Goal: Information Seeking & Learning: Learn about a topic

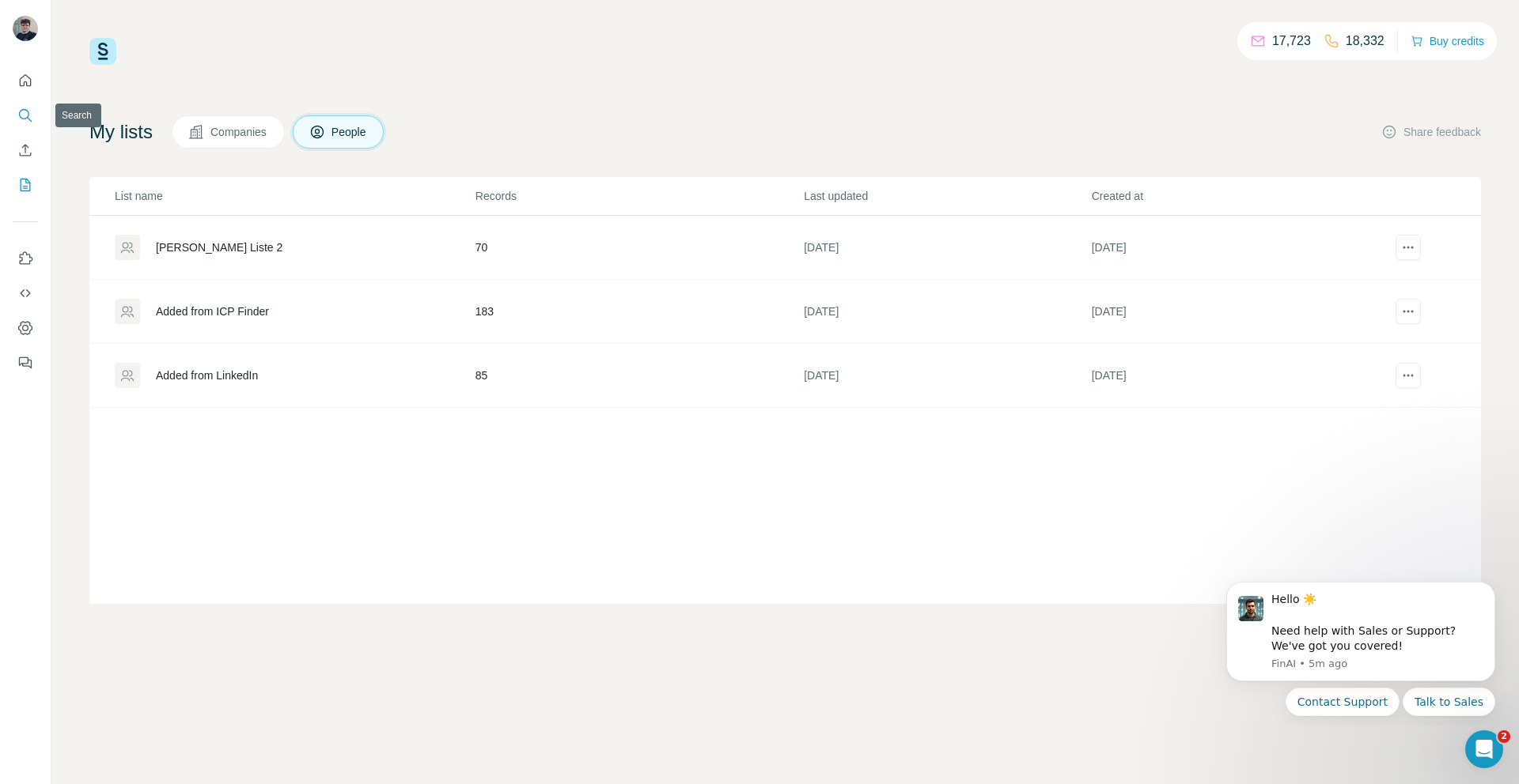
click at [32, 111] on icon "Search" at bounding box center [25, 115] width 16 height 16
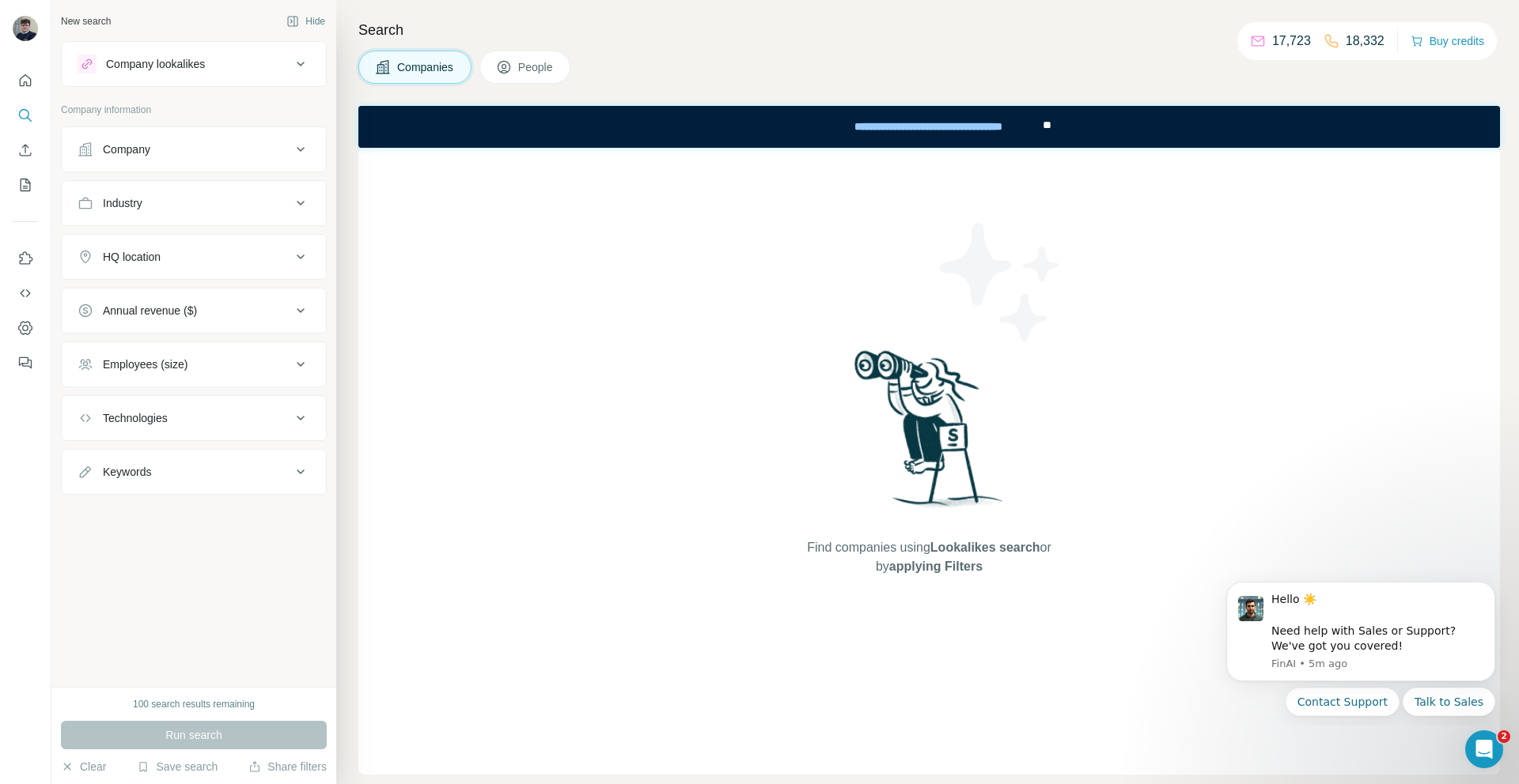
click at [179, 74] on button "Company lookalikes" at bounding box center [194, 64] width 264 height 38
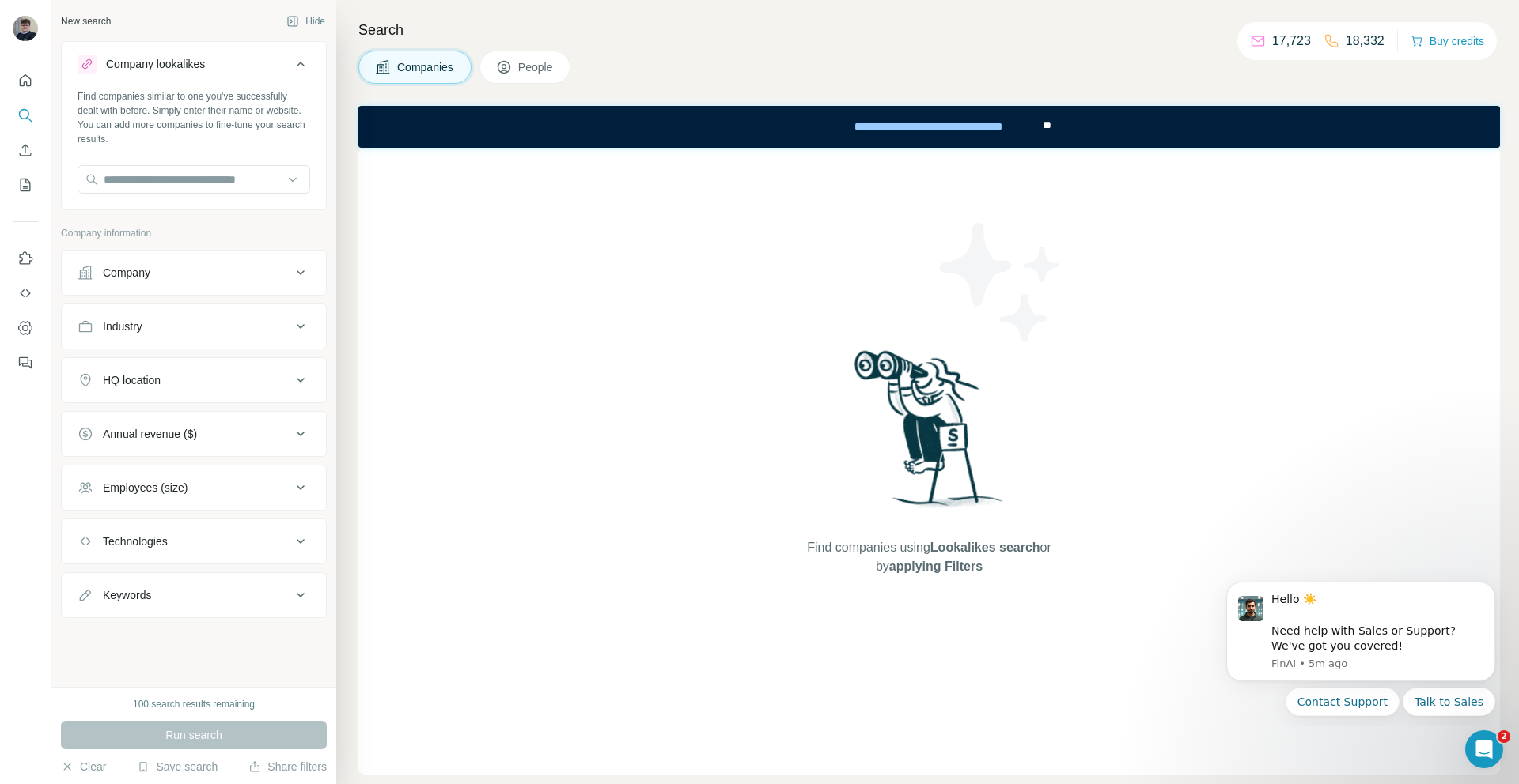
click at [155, 269] on div "Company" at bounding box center [184, 272] width 214 height 16
click at [156, 307] on input "text" at bounding box center [194, 312] width 233 height 28
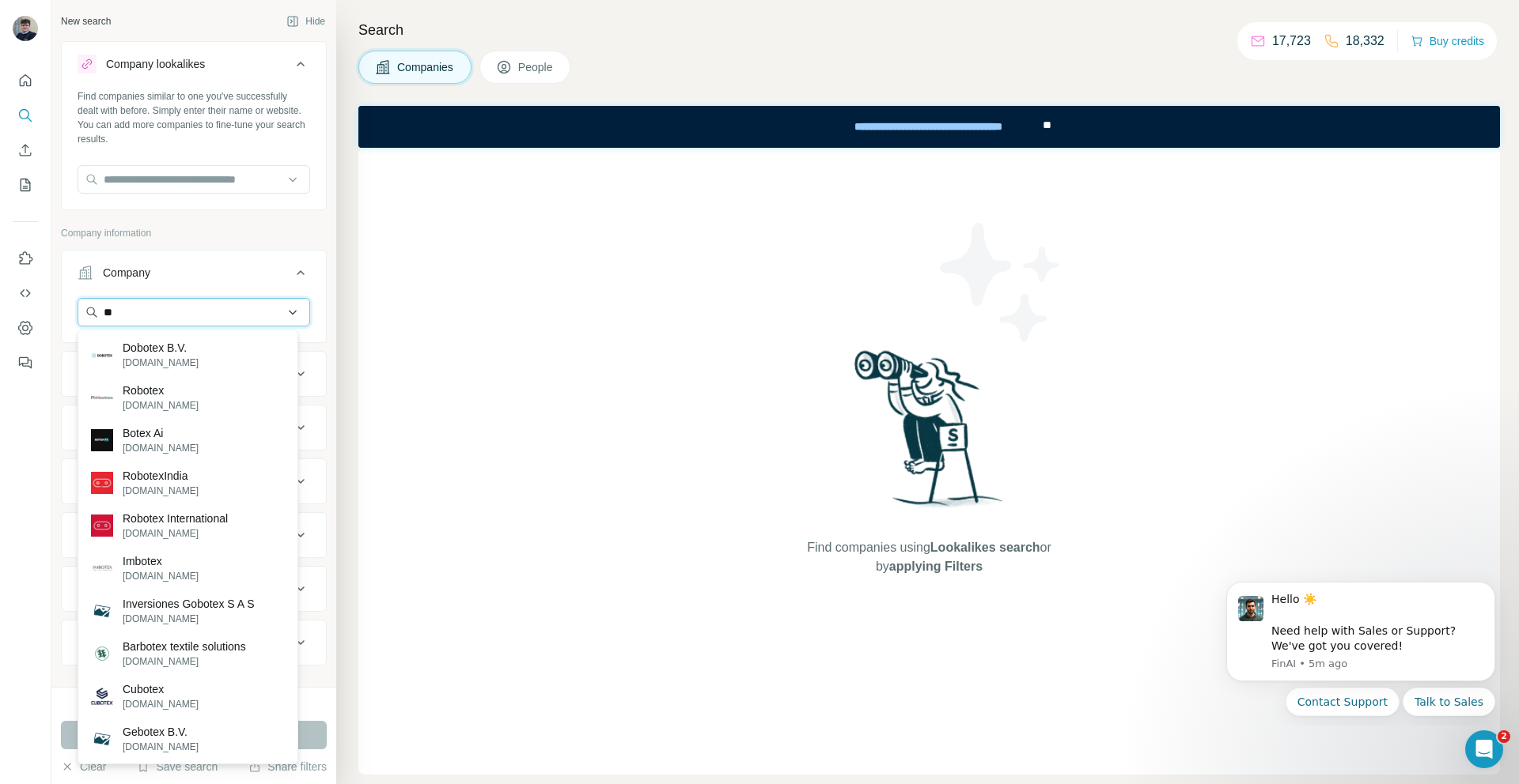
type input "*"
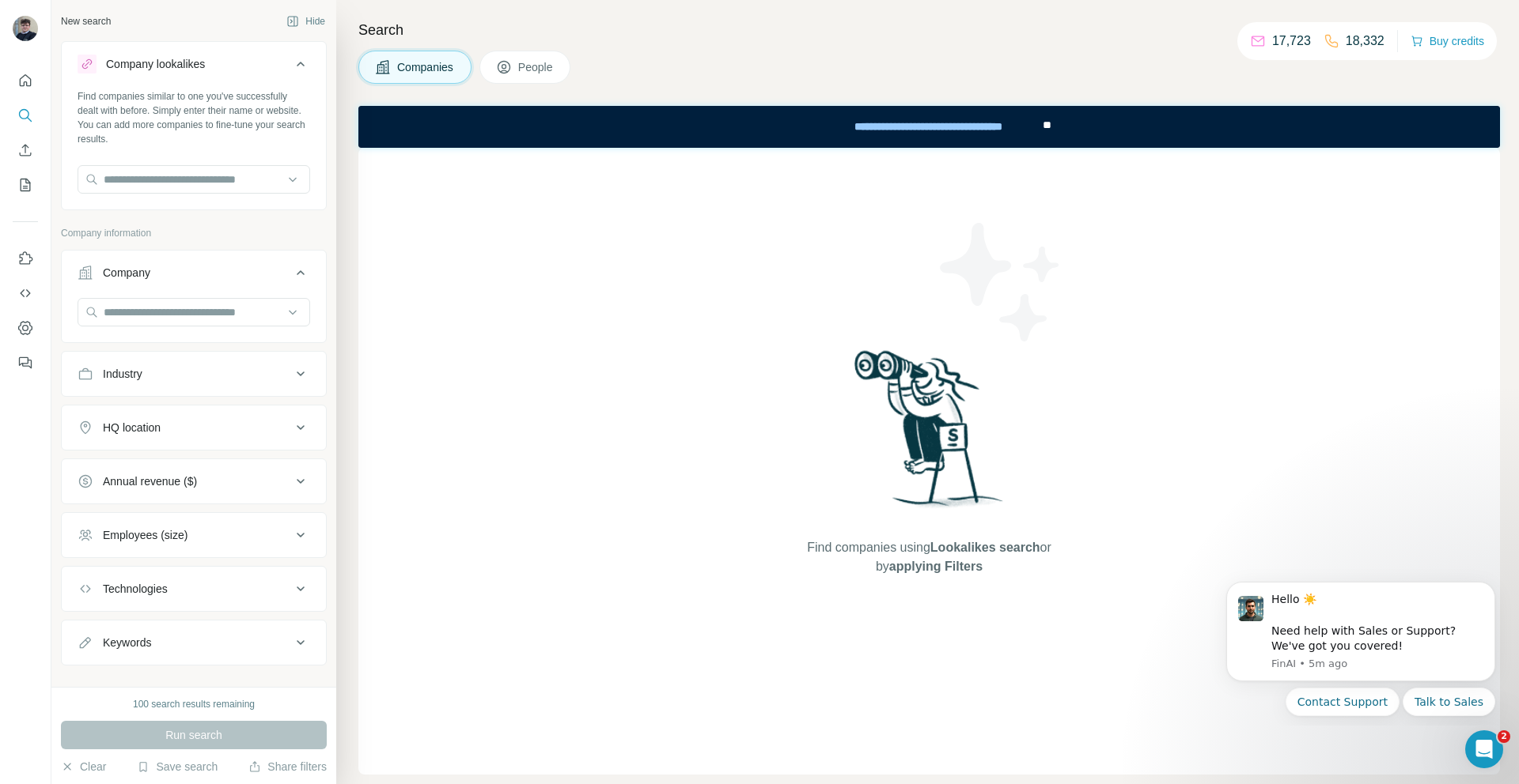
click at [491, 385] on div "Find companies using Lookalikes search or by applying Filters" at bounding box center [929, 461] width 1142 height 627
click at [291, 269] on icon at bounding box center [300, 272] width 19 height 19
click at [229, 250] on div "Company" at bounding box center [194, 272] width 266 height 46
click at [229, 267] on div "Company" at bounding box center [184, 272] width 214 height 16
click at [213, 309] on input "text" at bounding box center [194, 312] width 233 height 28
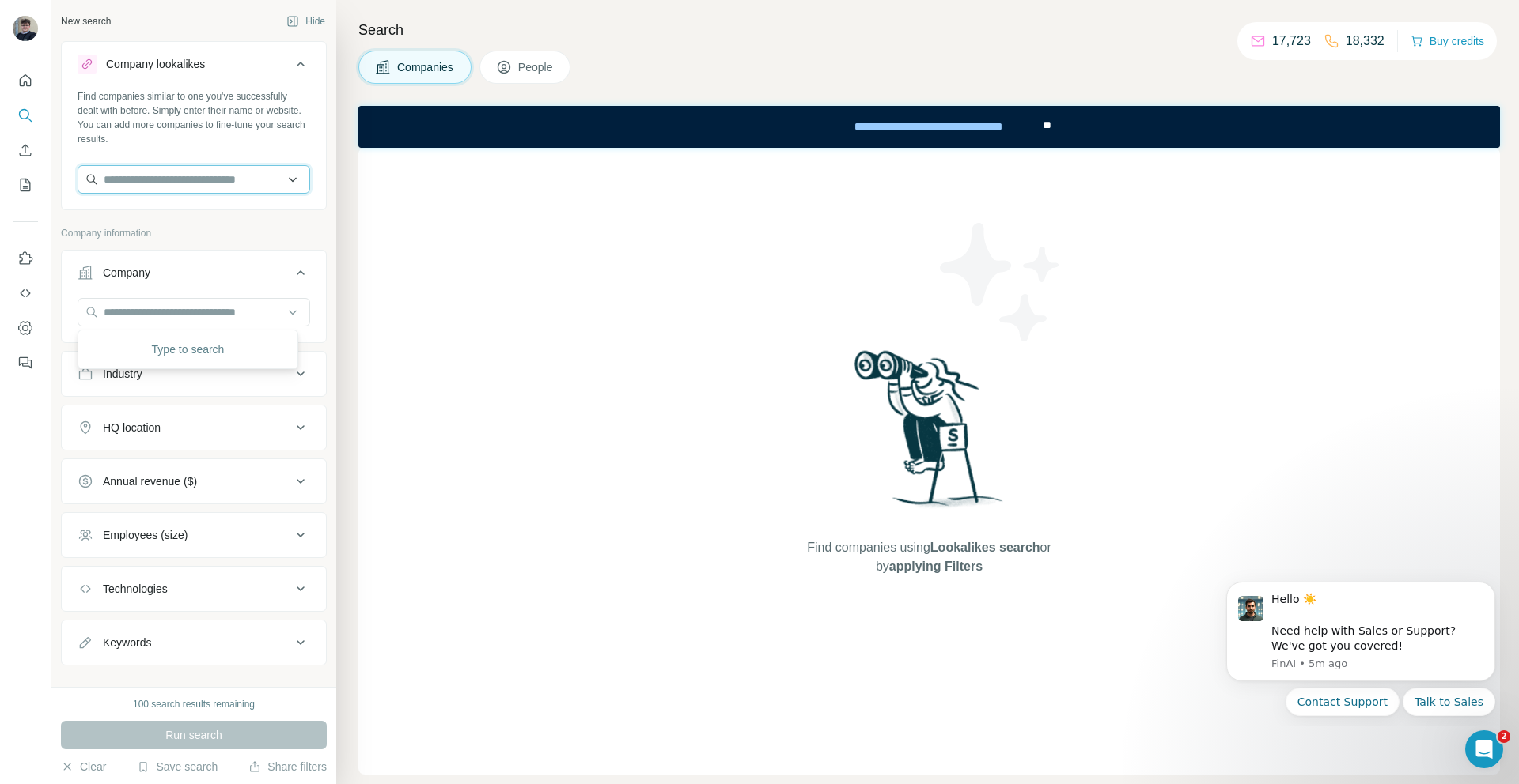
click at [226, 184] on input "text" at bounding box center [194, 179] width 233 height 28
type input "*"
paste input "**********"
type input "**********"
click at [396, 219] on div "Find companies using Lookalikes search or by applying Filters" at bounding box center [929, 461] width 1142 height 627
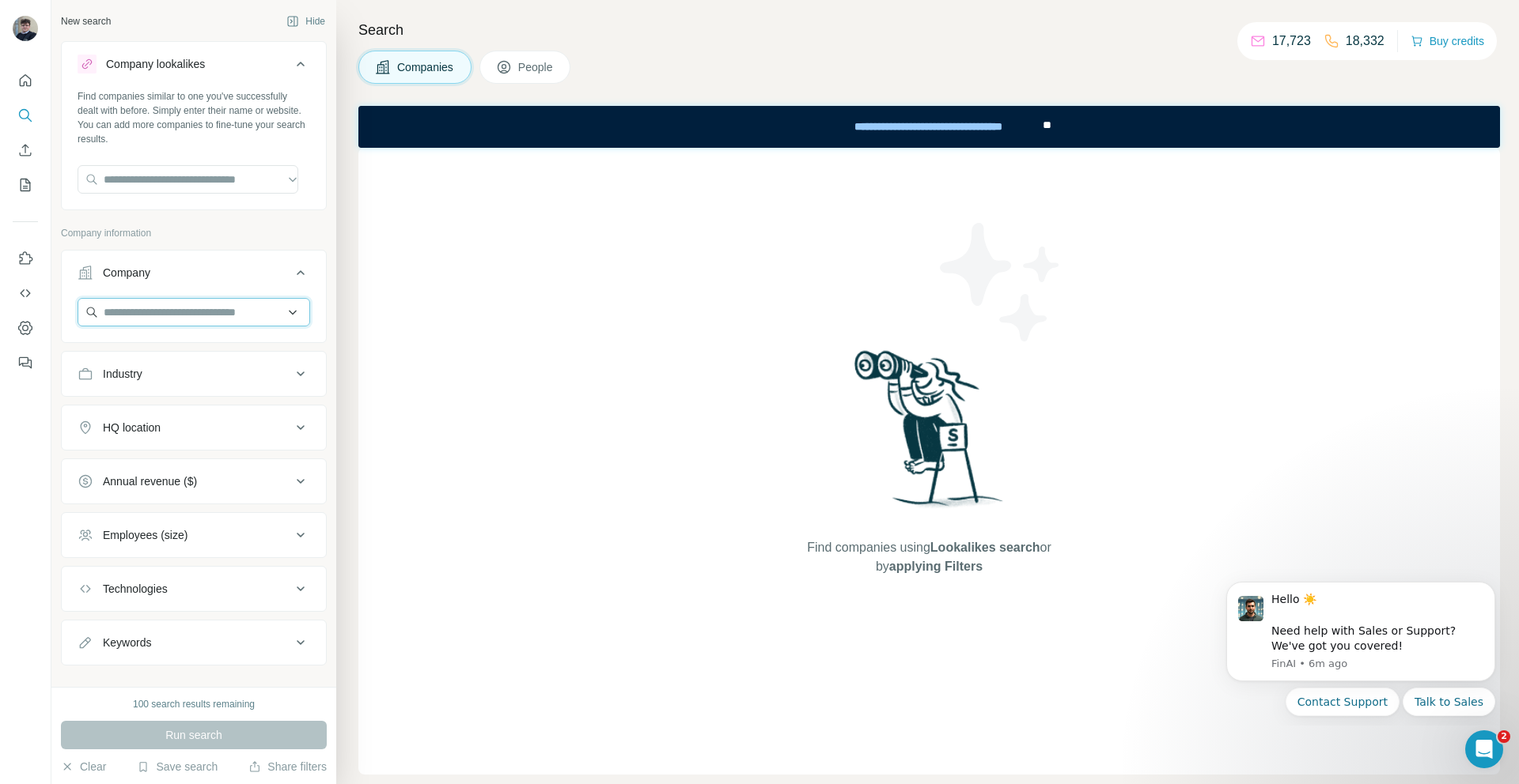
click at [135, 311] on input "text" at bounding box center [194, 312] width 233 height 28
click at [240, 267] on div "Company" at bounding box center [184, 272] width 214 height 16
click at [206, 272] on div "Company" at bounding box center [184, 272] width 214 height 16
click at [289, 314] on input "text" at bounding box center [194, 312] width 233 height 28
click at [283, 315] on input "text" at bounding box center [194, 312] width 233 height 28
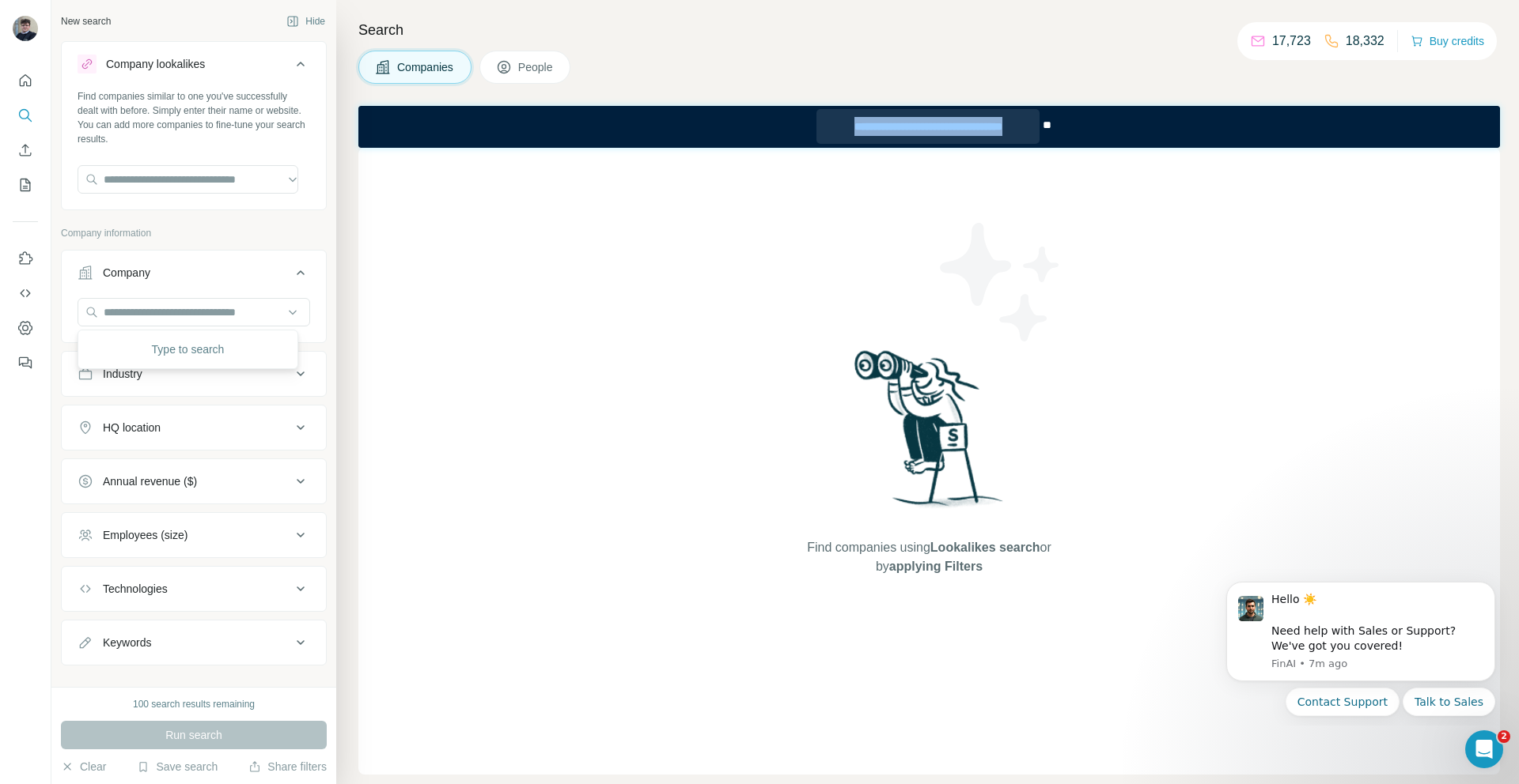
drag, startPoint x: 779, startPoint y: 119, endPoint x: 1035, endPoint y: 123, distance: 256.0
click at [1035, 123] on div "**********" at bounding box center [929, 127] width 1142 height 42
click at [30, 180] on icon "My lists" at bounding box center [25, 184] width 16 height 16
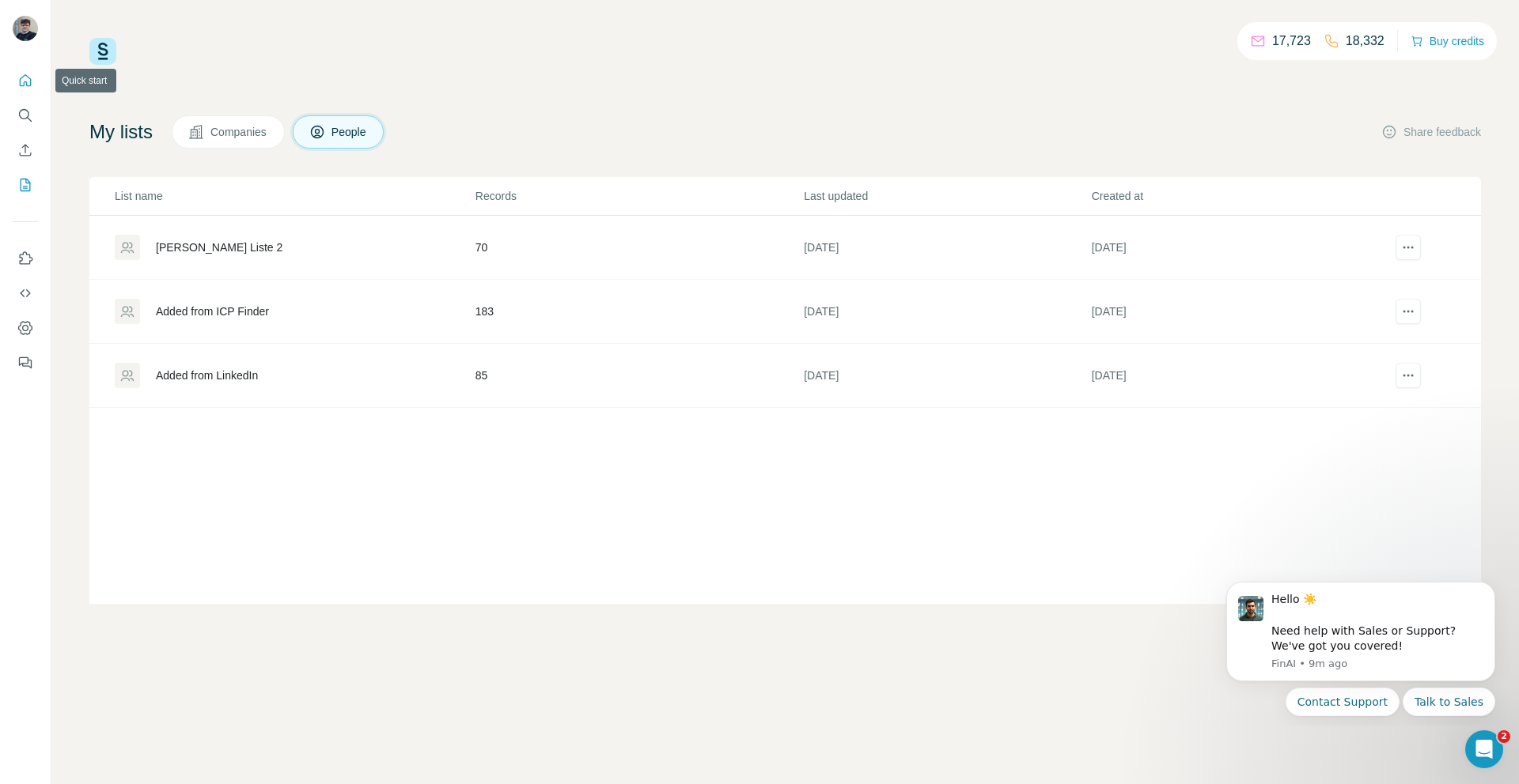
click at [21, 77] on icon "Quick start" at bounding box center [26, 80] width 12 height 12
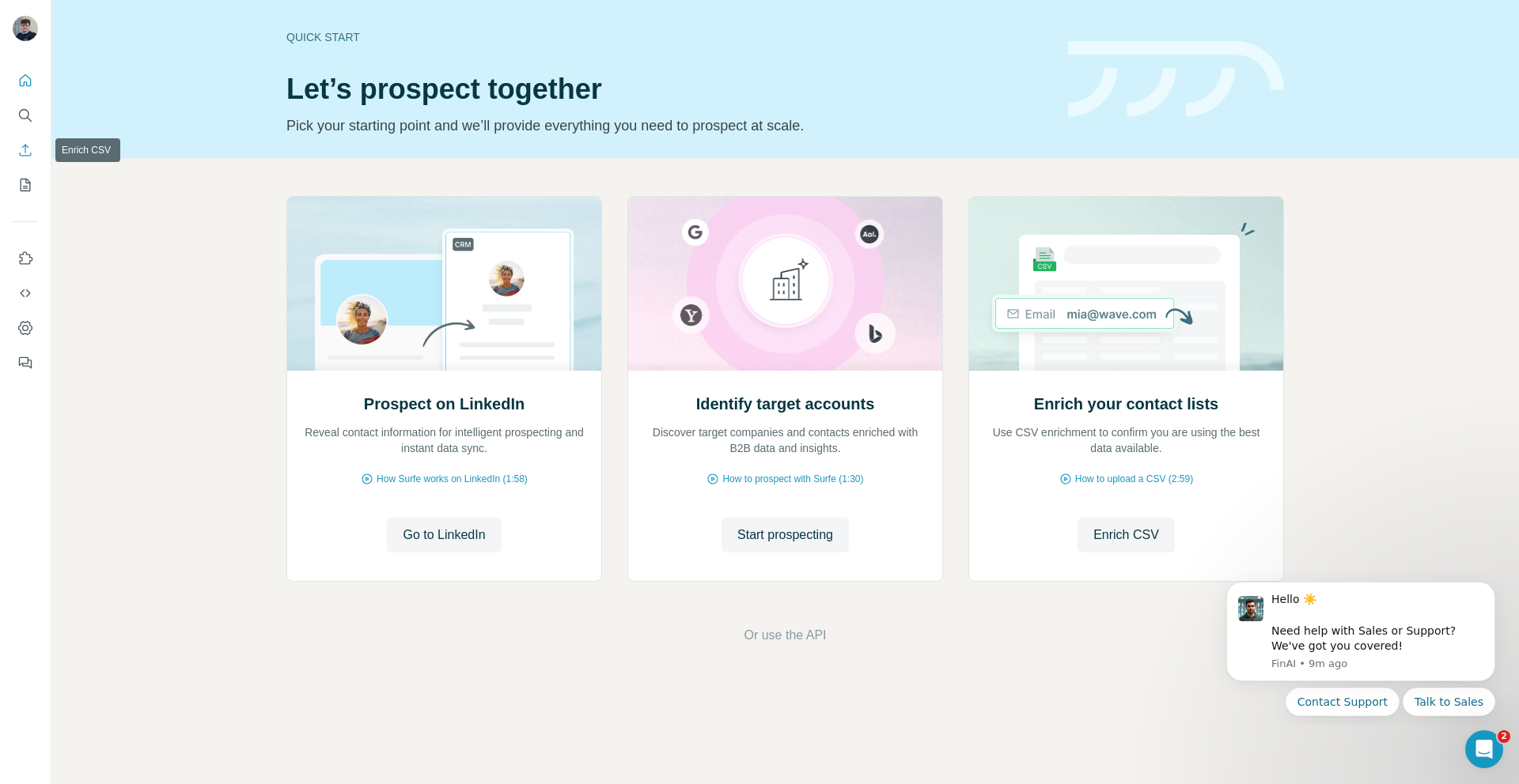
click at [19, 174] on button "My lists" at bounding box center [25, 185] width 25 height 28
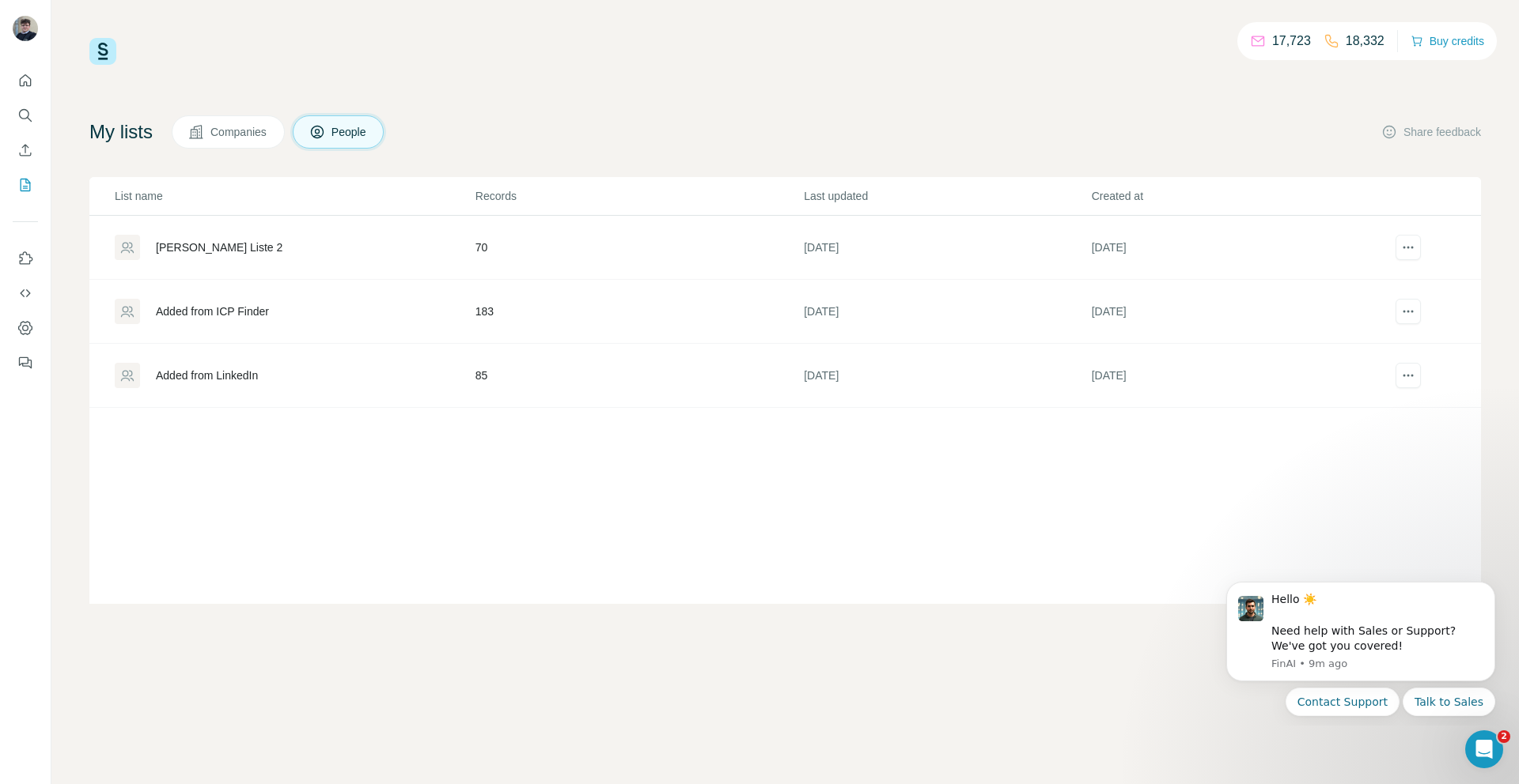
click at [16, 131] on nav at bounding box center [25, 133] width 25 height 133
click at [20, 145] on icon "Enrich CSV" at bounding box center [25, 149] width 16 height 16
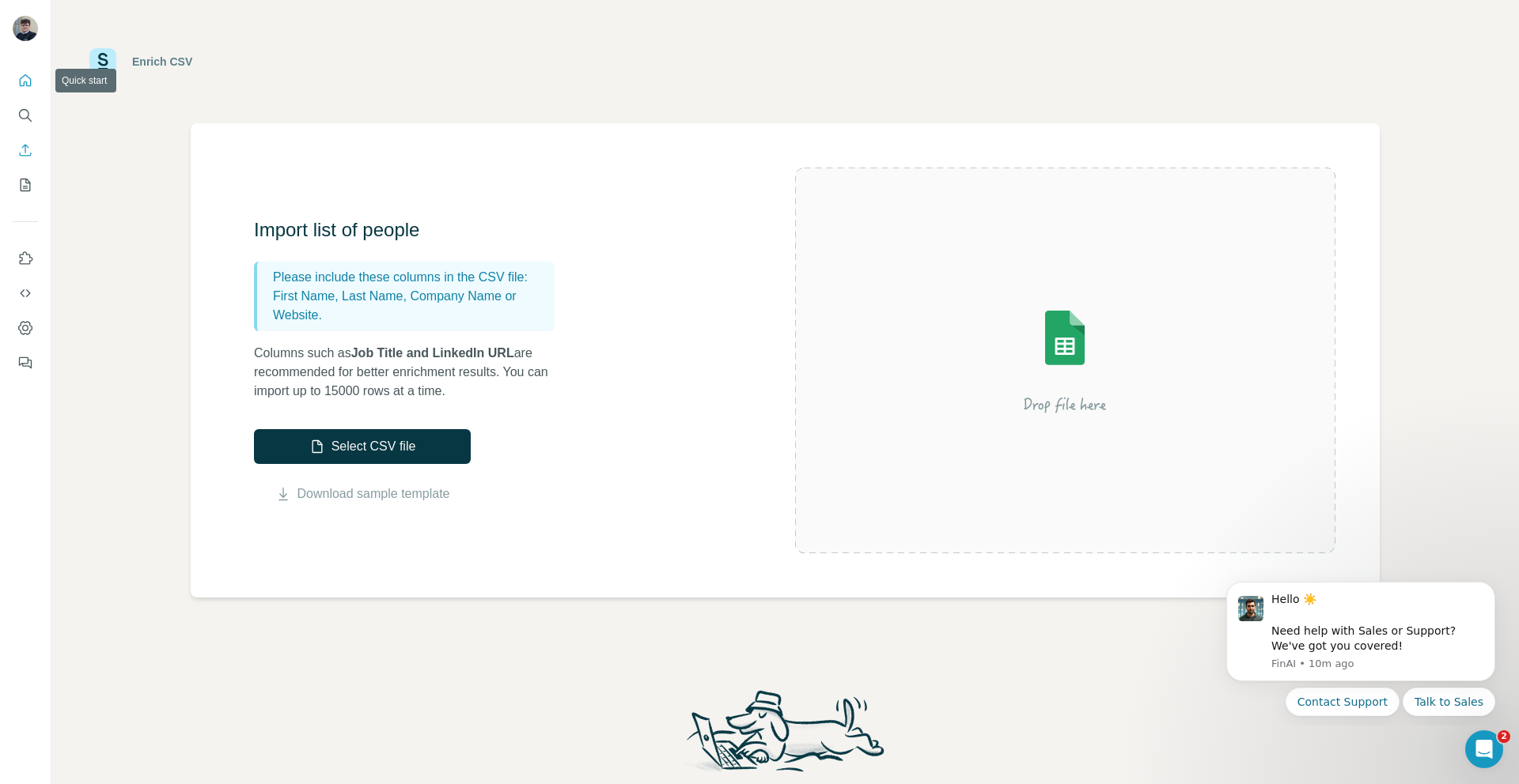
click at [28, 78] on icon "Quick start" at bounding box center [25, 81] width 16 height 16
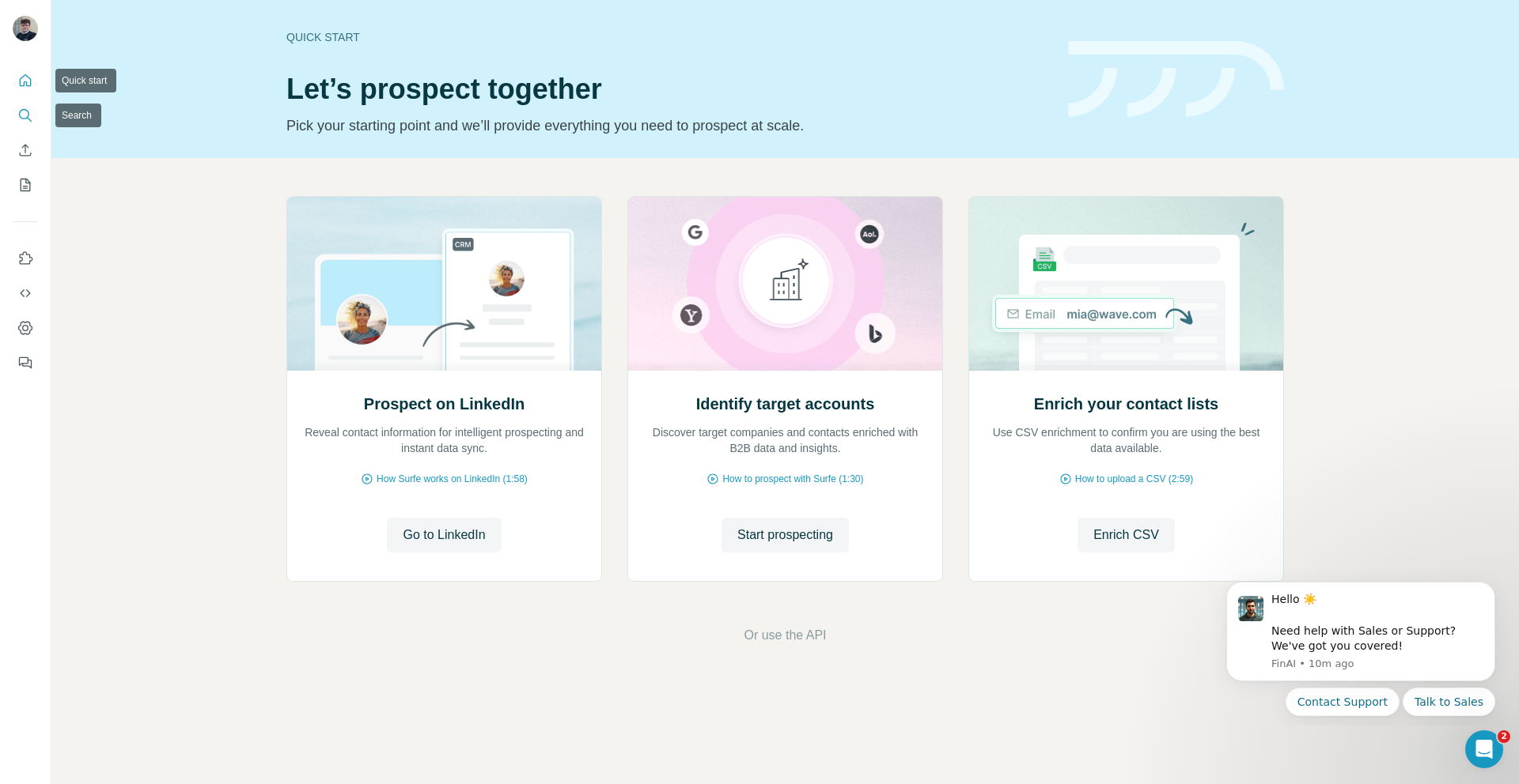
click at [22, 130] on nav at bounding box center [25, 133] width 25 height 133
click at [22, 127] on button "Search" at bounding box center [25, 115] width 25 height 28
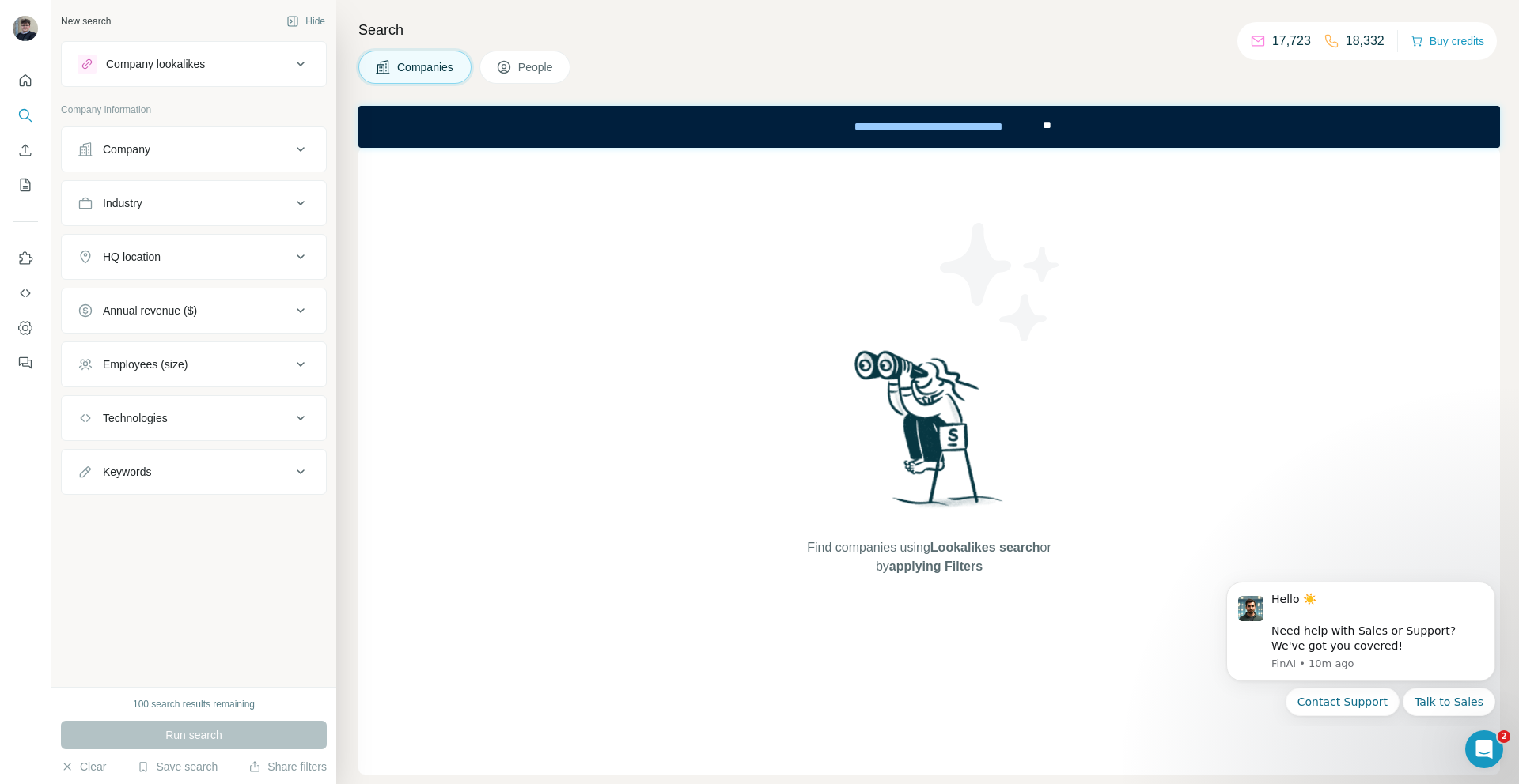
click at [153, 155] on div "Company" at bounding box center [184, 149] width 214 height 16
click at [179, 195] on input "text" at bounding box center [194, 189] width 233 height 28
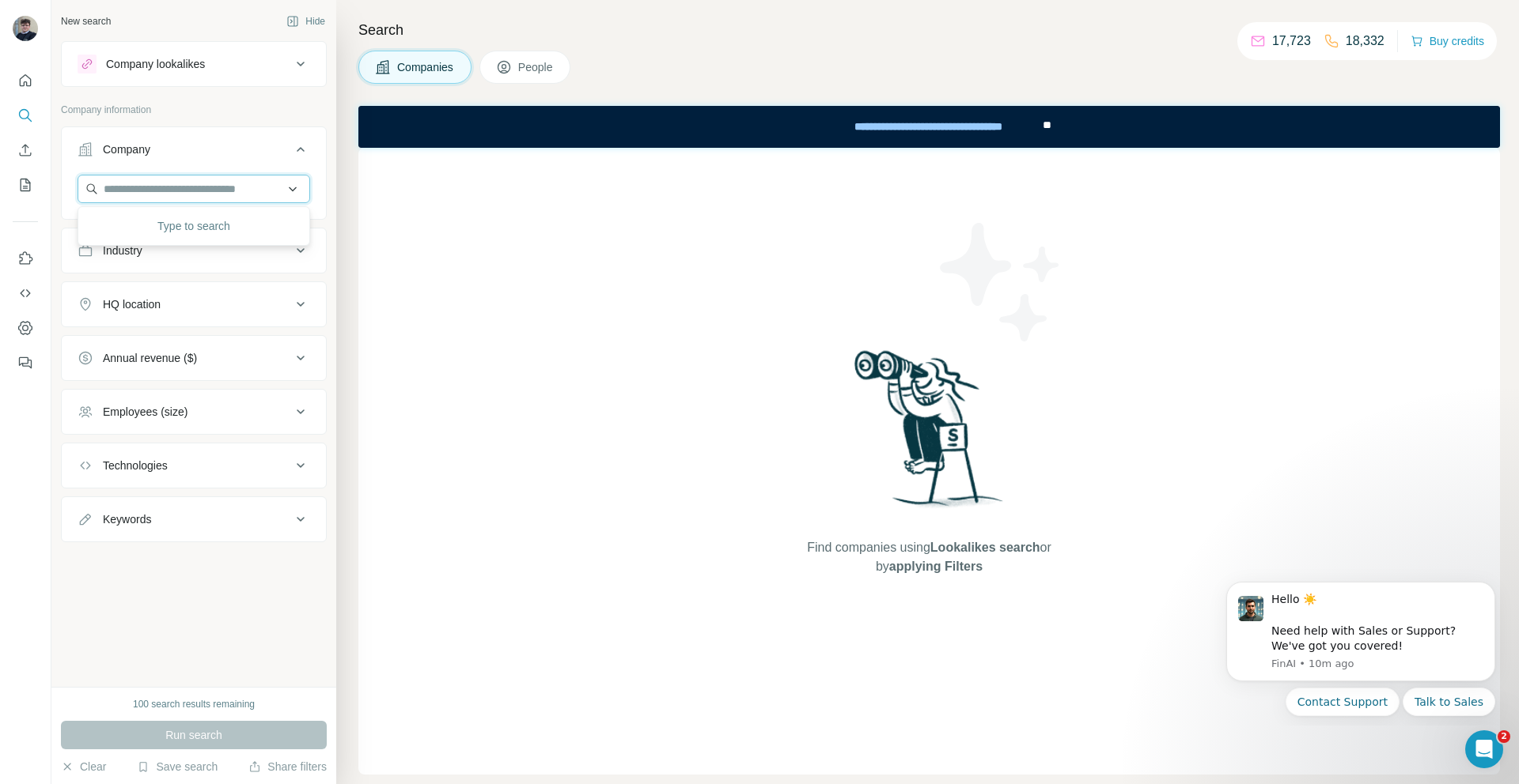
paste input "**********"
type input "**********"
click at [189, 238] on p "[DOMAIN_NAME]" at bounding box center [203, 239] width 160 height 14
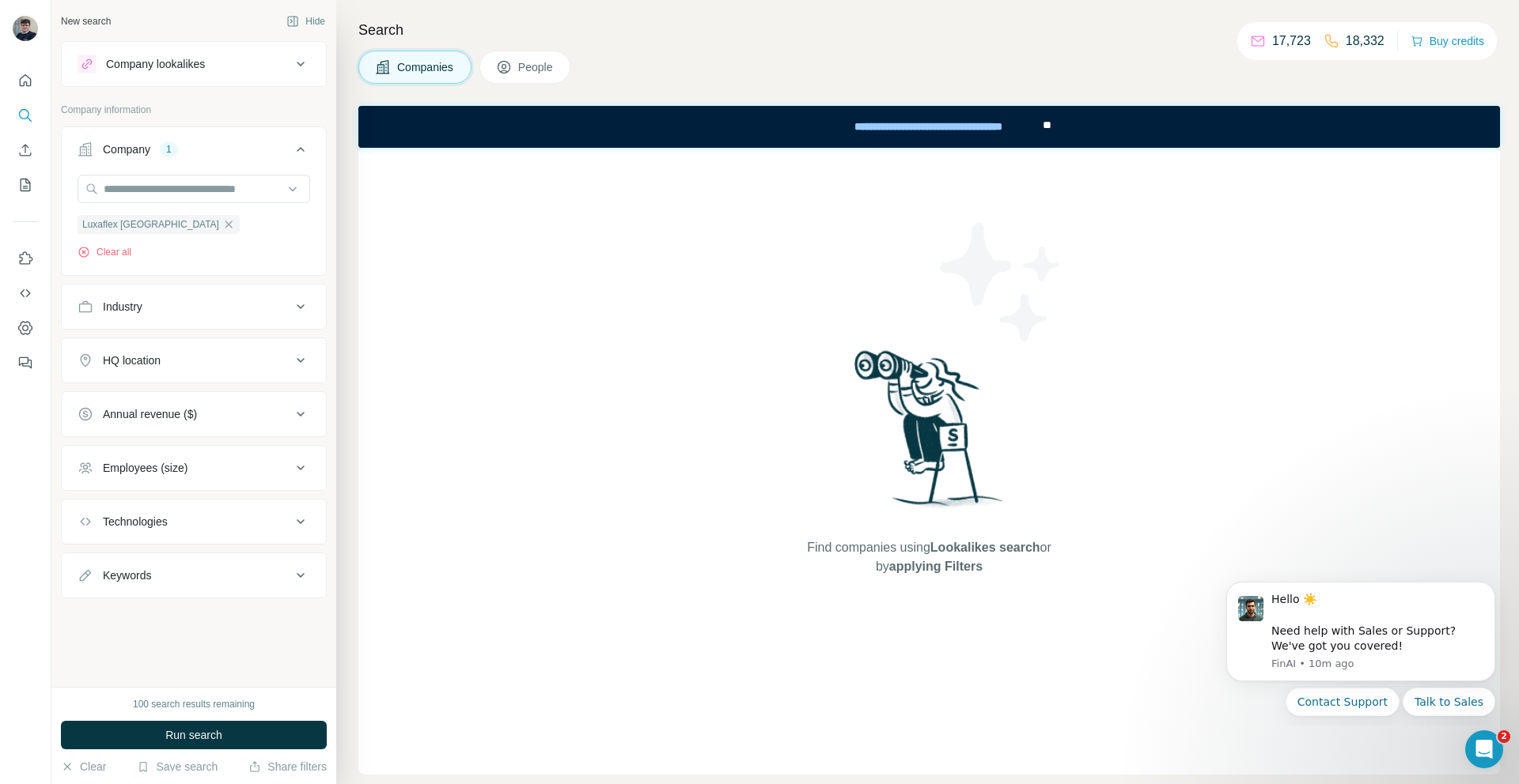
click at [189, 728] on span "Run search" at bounding box center [194, 735] width 57 height 16
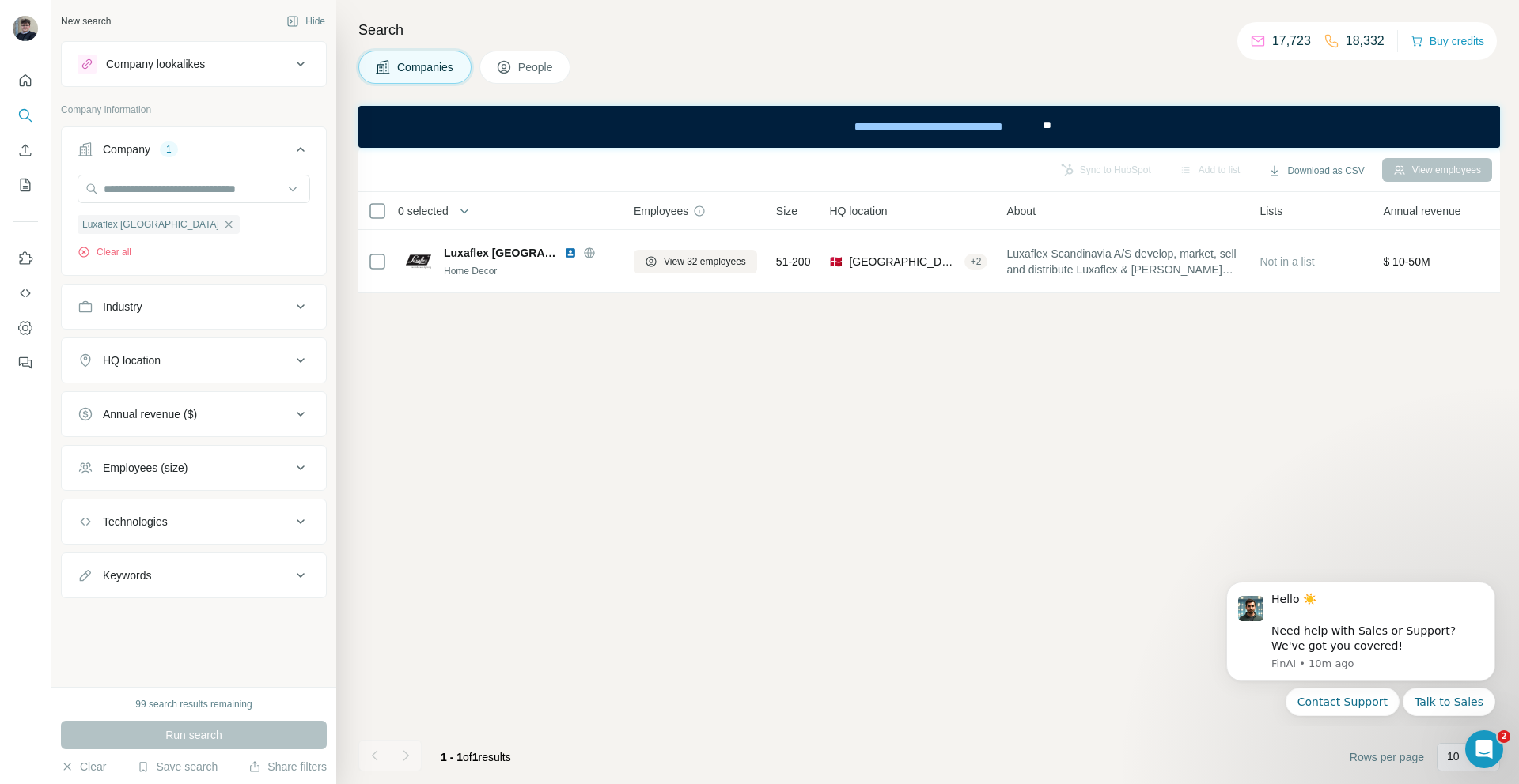
click at [553, 56] on button "People" at bounding box center [525, 67] width 91 height 33
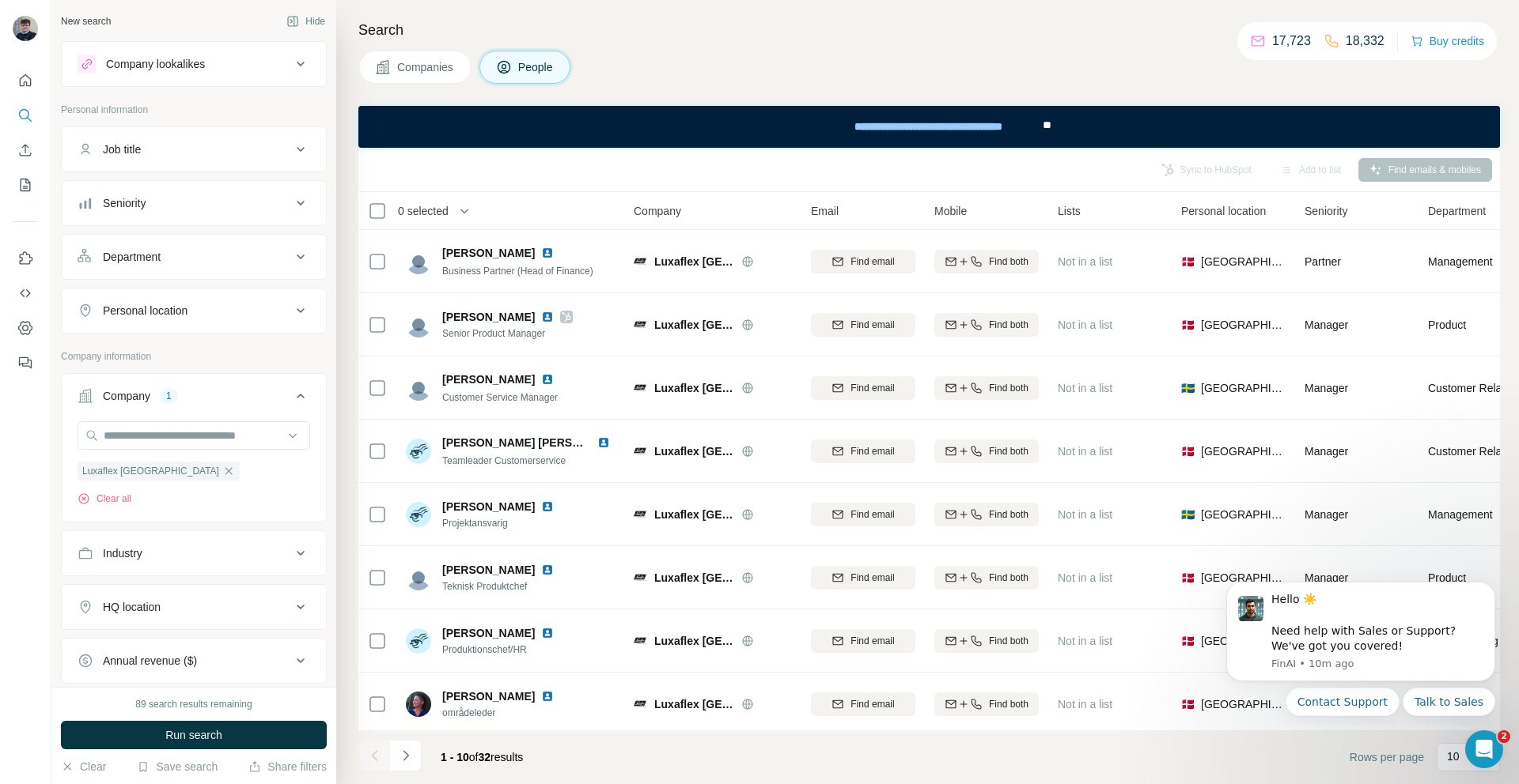
click at [423, 67] on span "Companies" at bounding box center [425, 66] width 57 height 16
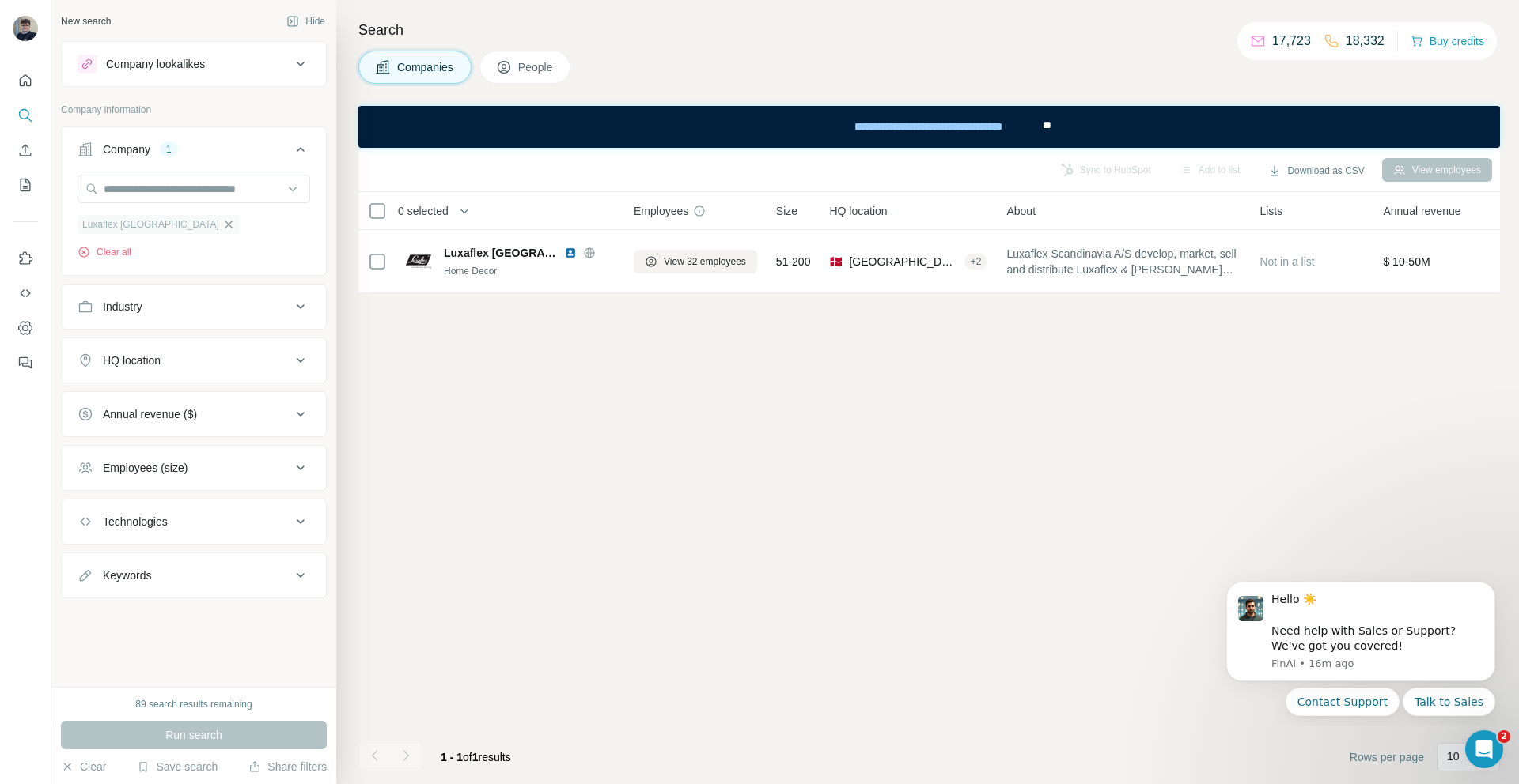
click at [225, 225] on icon "button" at bounding box center [229, 224] width 7 height 7
click at [197, 200] on input "text" at bounding box center [194, 189] width 233 height 28
click at [231, 189] on input "text" at bounding box center [194, 189] width 233 height 28
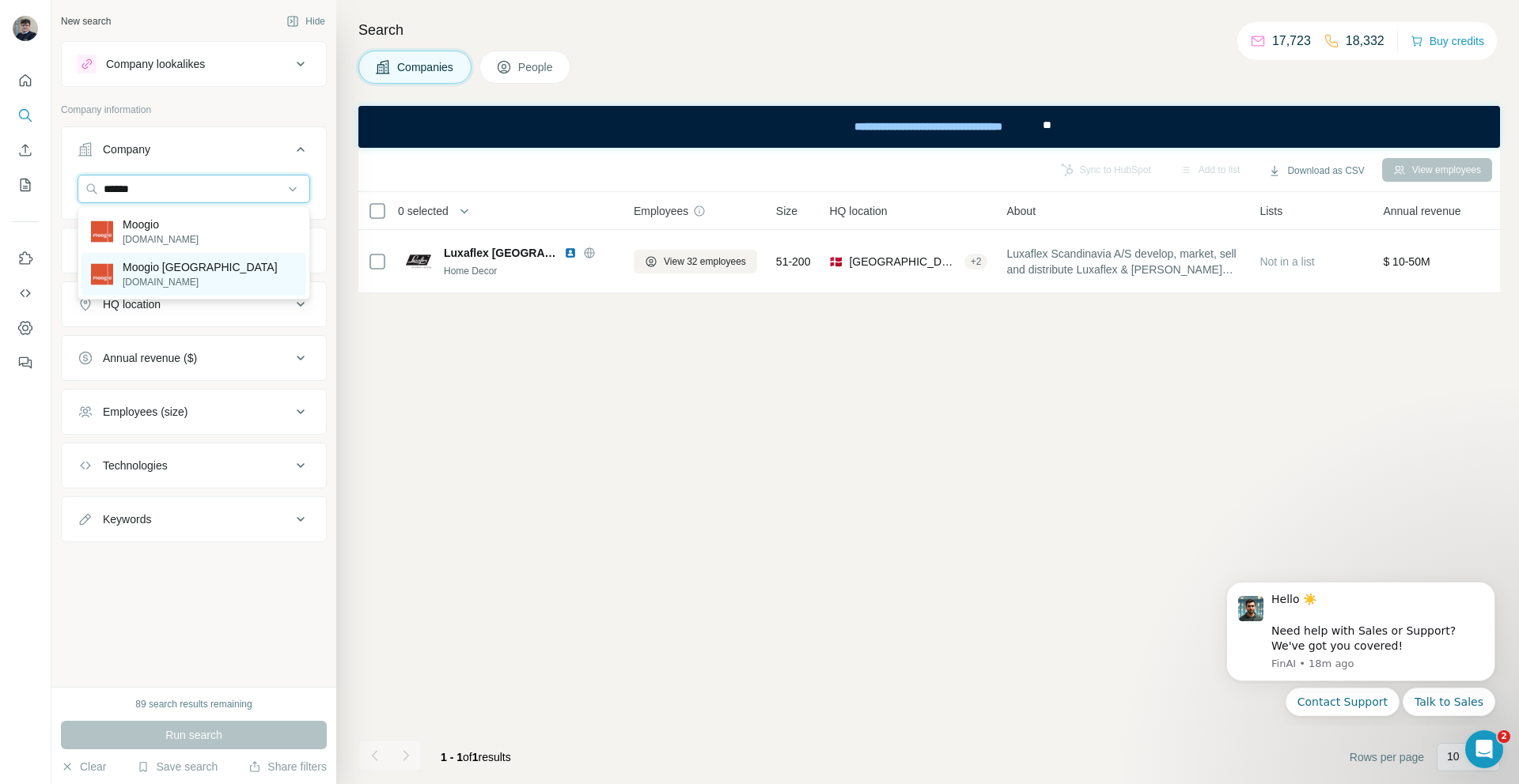
type input "******"
click at [238, 267] on div "Moogio Danmark [DOMAIN_NAME]" at bounding box center [194, 274] width 224 height 42
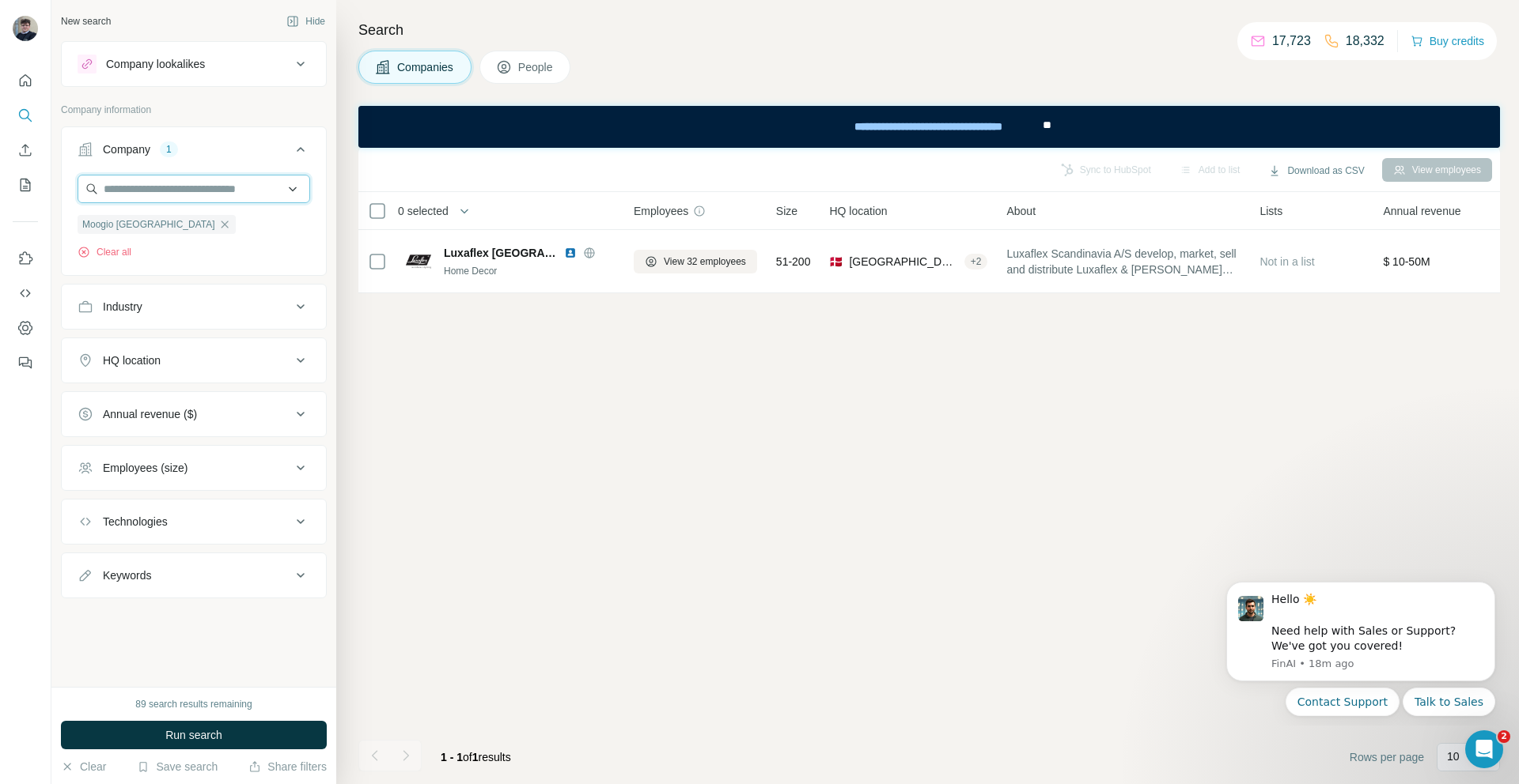
click at [205, 181] on input "text" at bounding box center [194, 189] width 233 height 28
type input "*********"
click at [189, 238] on div "Suntex A/S [PERSON_NAME][DOMAIN_NAME]" at bounding box center [194, 231] width 224 height 42
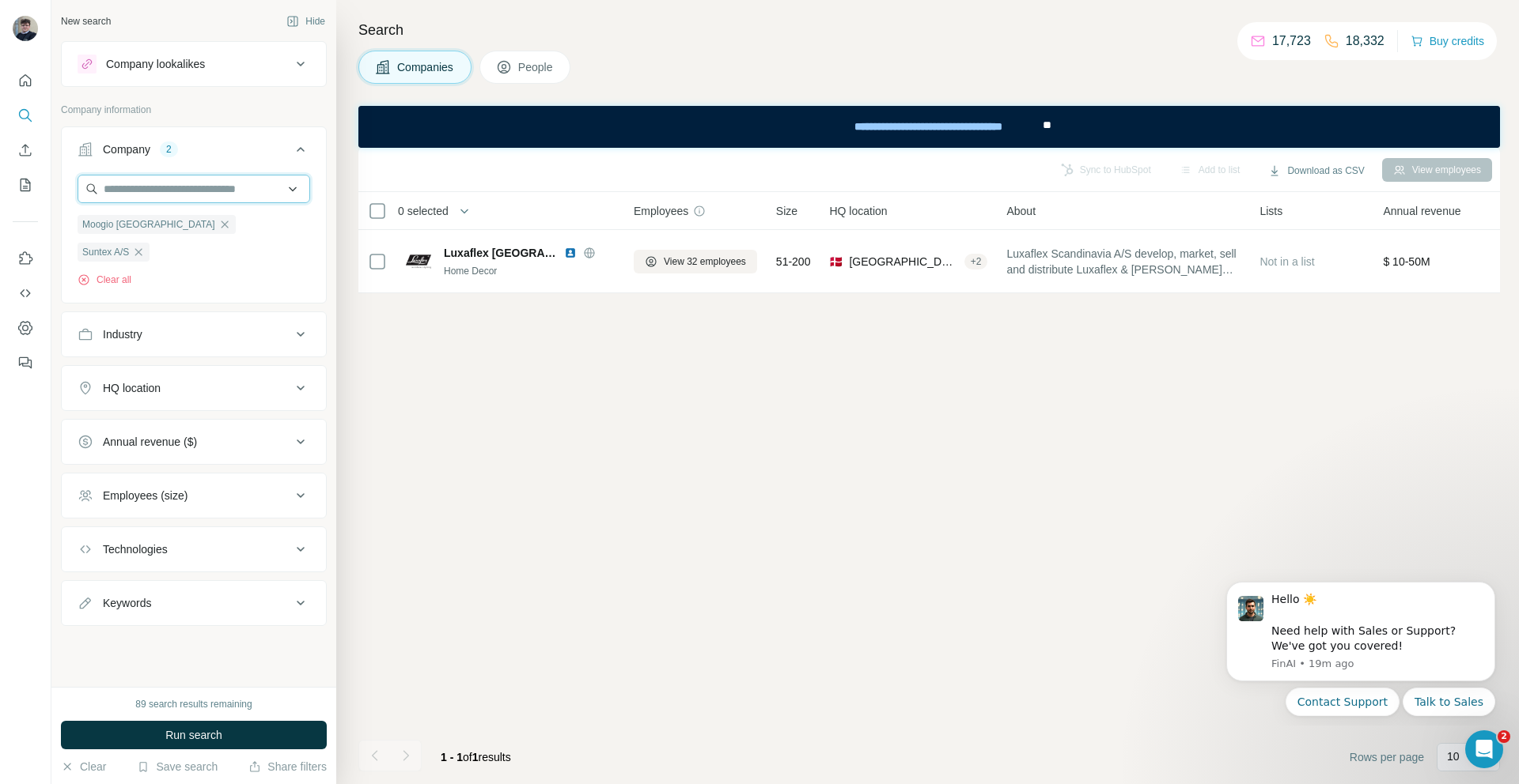
click at [206, 178] on input "text" at bounding box center [194, 189] width 233 height 28
type input "**********"
click at [131, 247] on div "[DOMAIN_NAME] [DOMAIN_NAME]" at bounding box center [194, 231] width 224 height 42
click at [195, 184] on input "text" at bounding box center [194, 189] width 233 height 28
type input "**********"
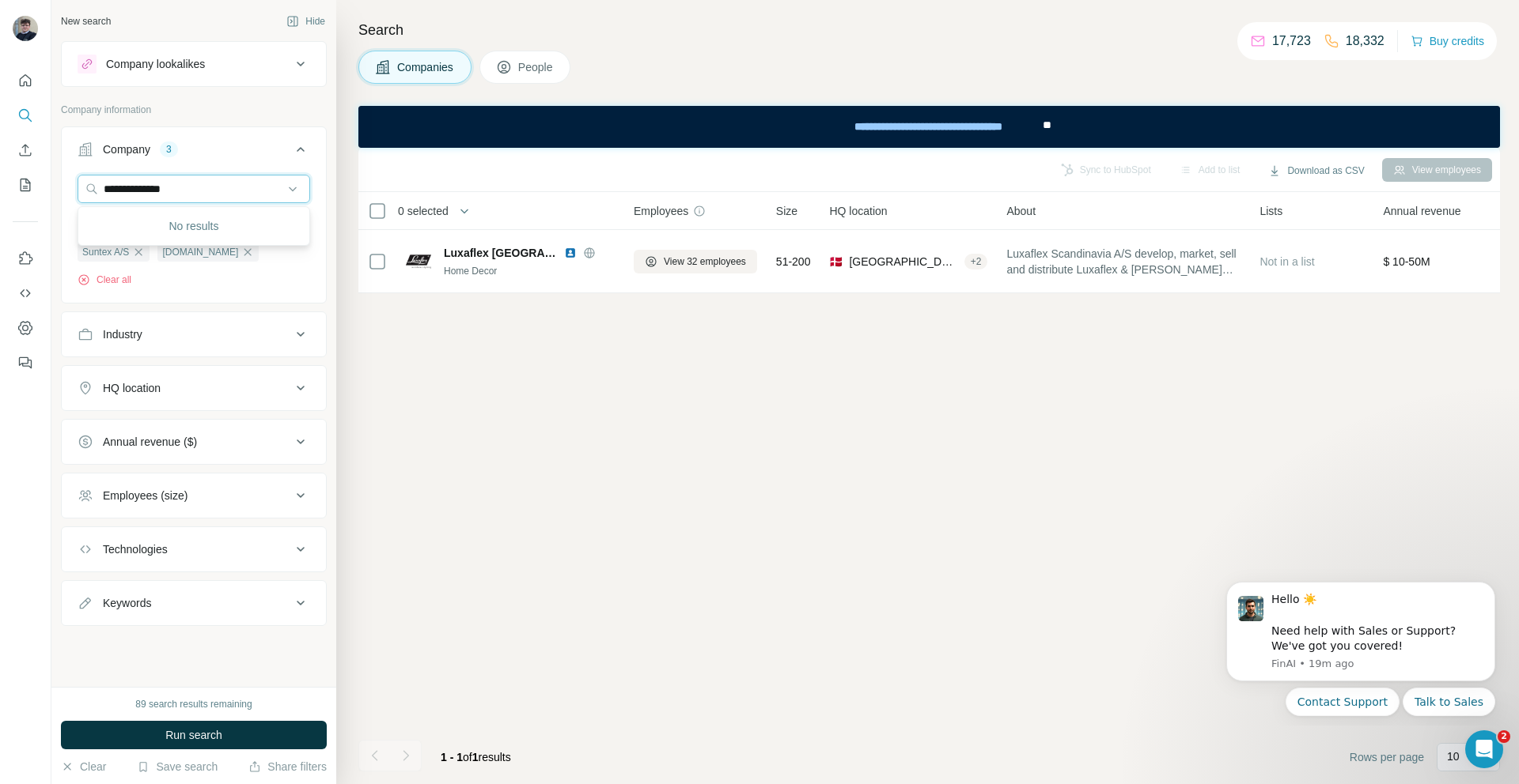
drag, startPoint x: 224, startPoint y: 185, endPoint x: 68, endPoint y: 165, distance: 157.3
click at [68, 165] on div "**********" at bounding box center [194, 214] width 266 height 177
type input "**********"
drag, startPoint x: 219, startPoint y: 174, endPoint x: 107, endPoint y: 189, distance: 113.0
click at [107, 189] on div "Company 3 Moogio Danmark Suntex A/S [DOMAIN_NAME] Clear all" at bounding box center [194, 214] width 266 height 177
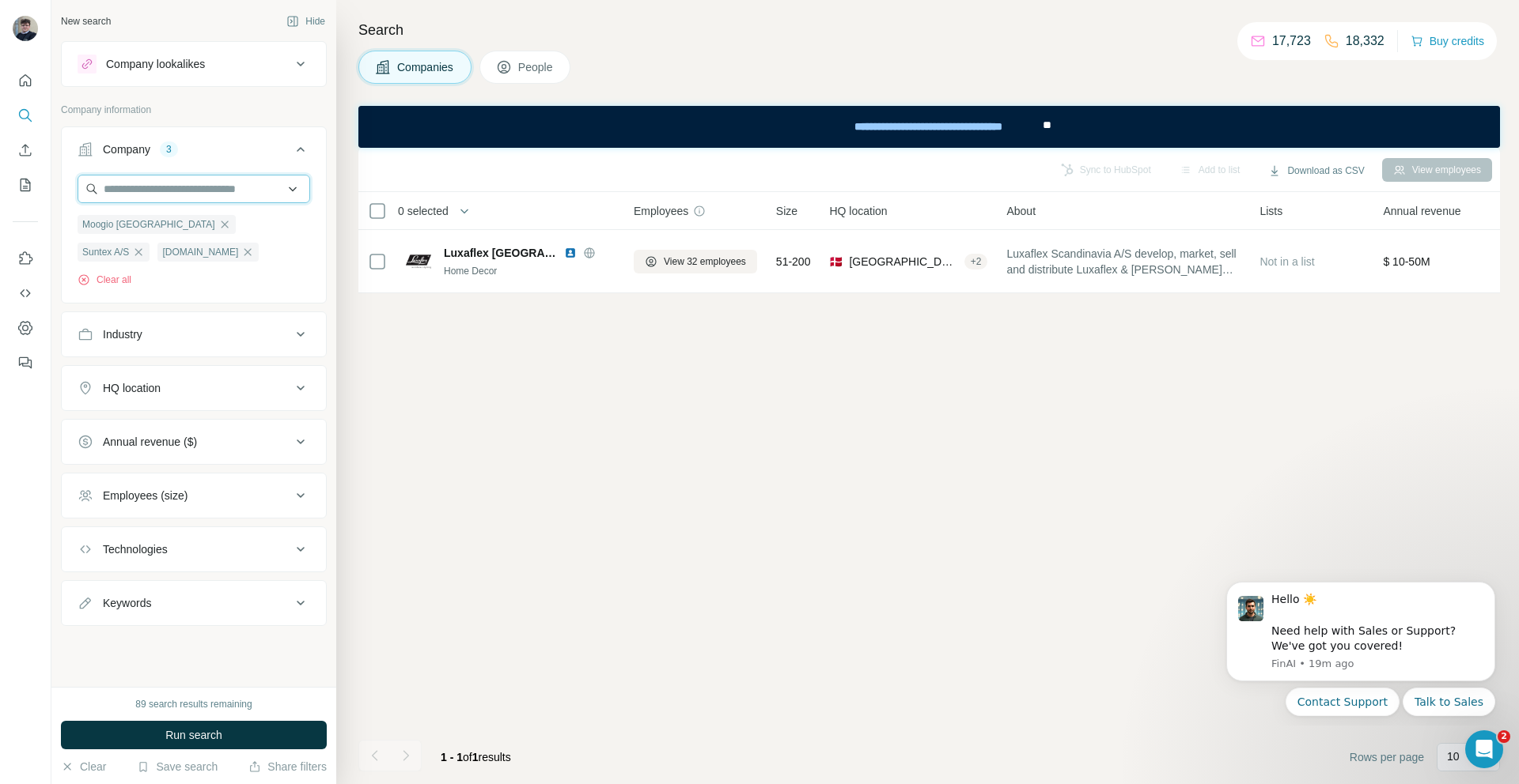
click at [182, 192] on input "text" at bounding box center [194, 189] width 233 height 28
type input "*******"
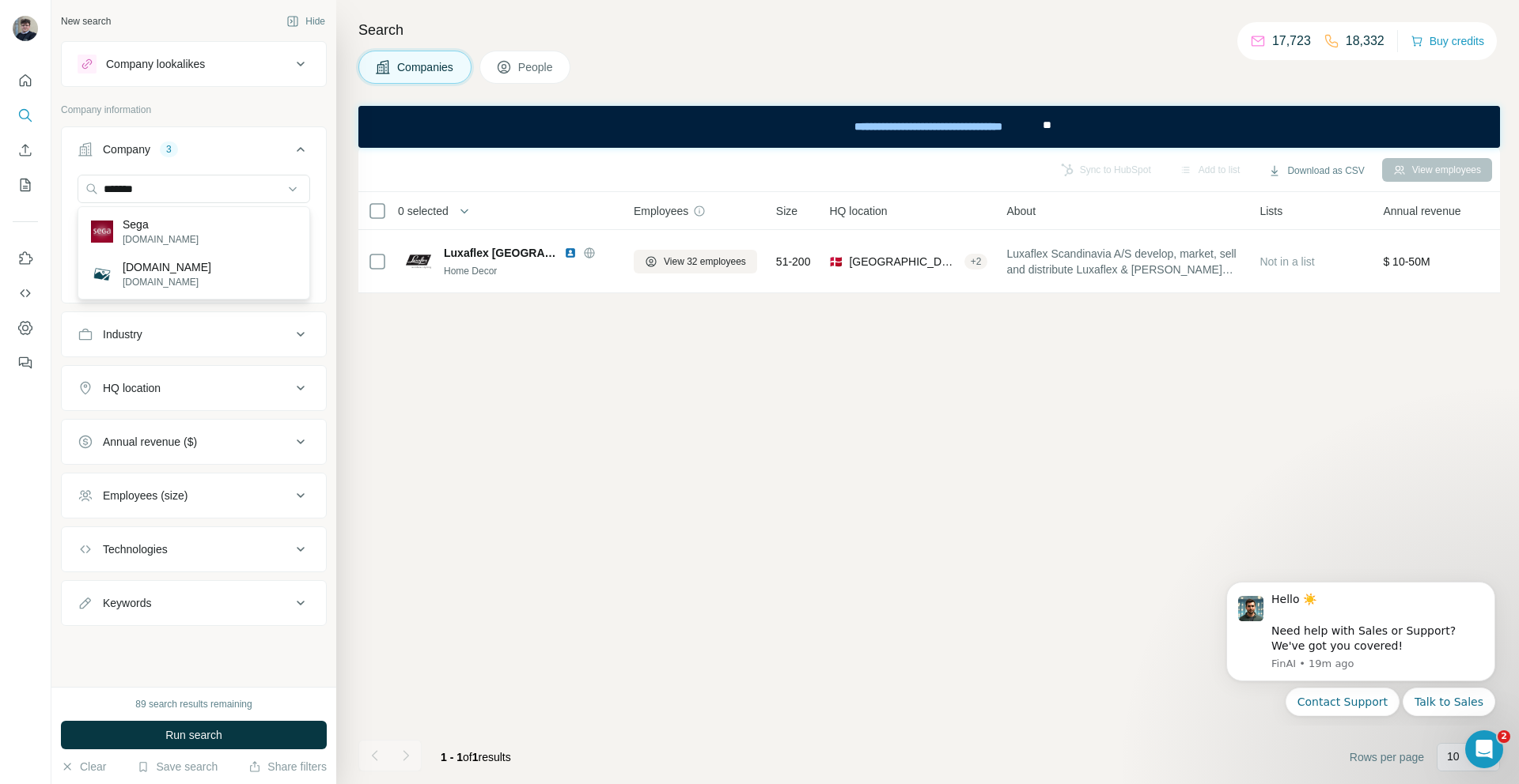
click at [178, 229] on div "Sega [DOMAIN_NAME]" at bounding box center [194, 231] width 224 height 42
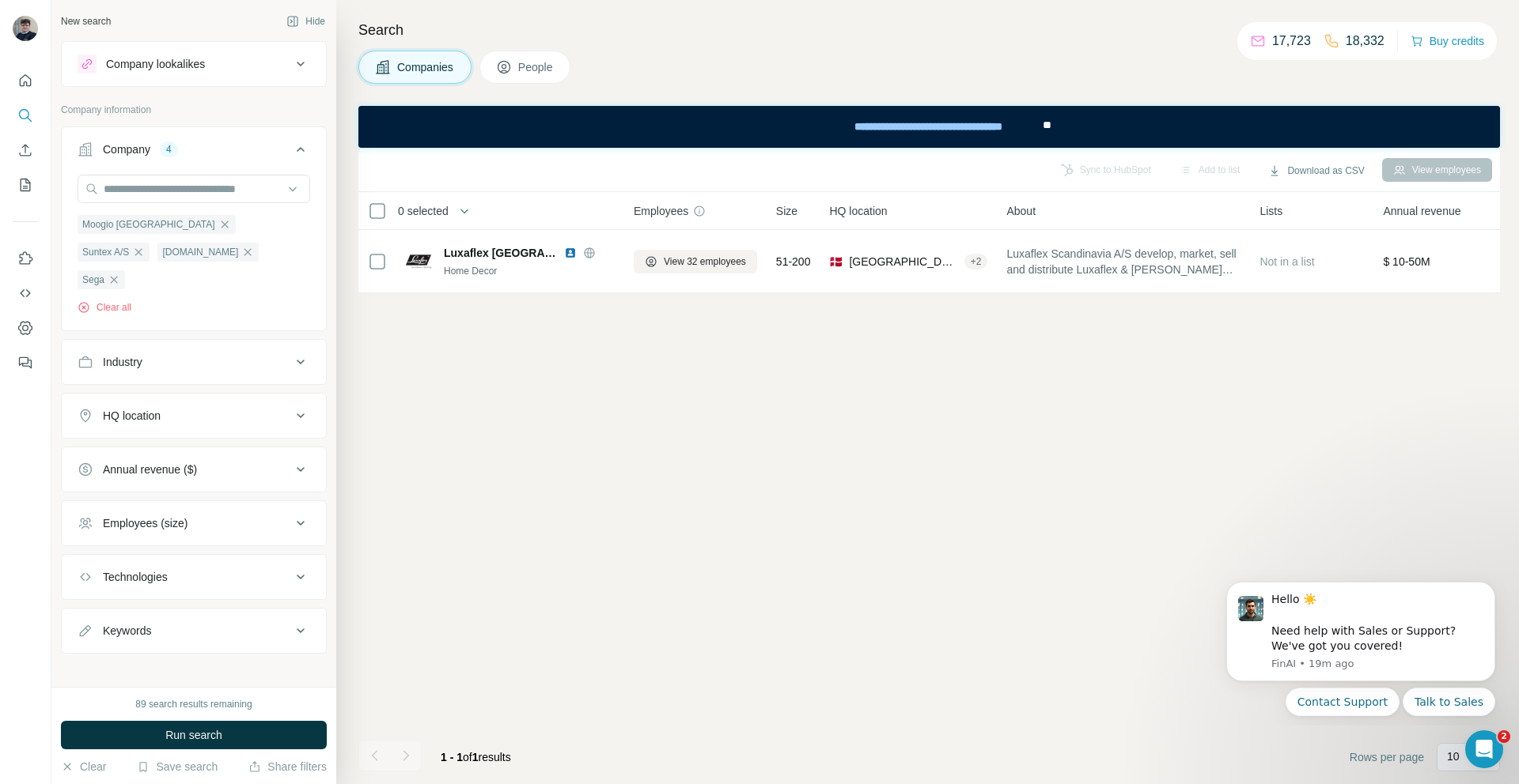
click at [522, 62] on span "People" at bounding box center [537, 66] width 37 height 16
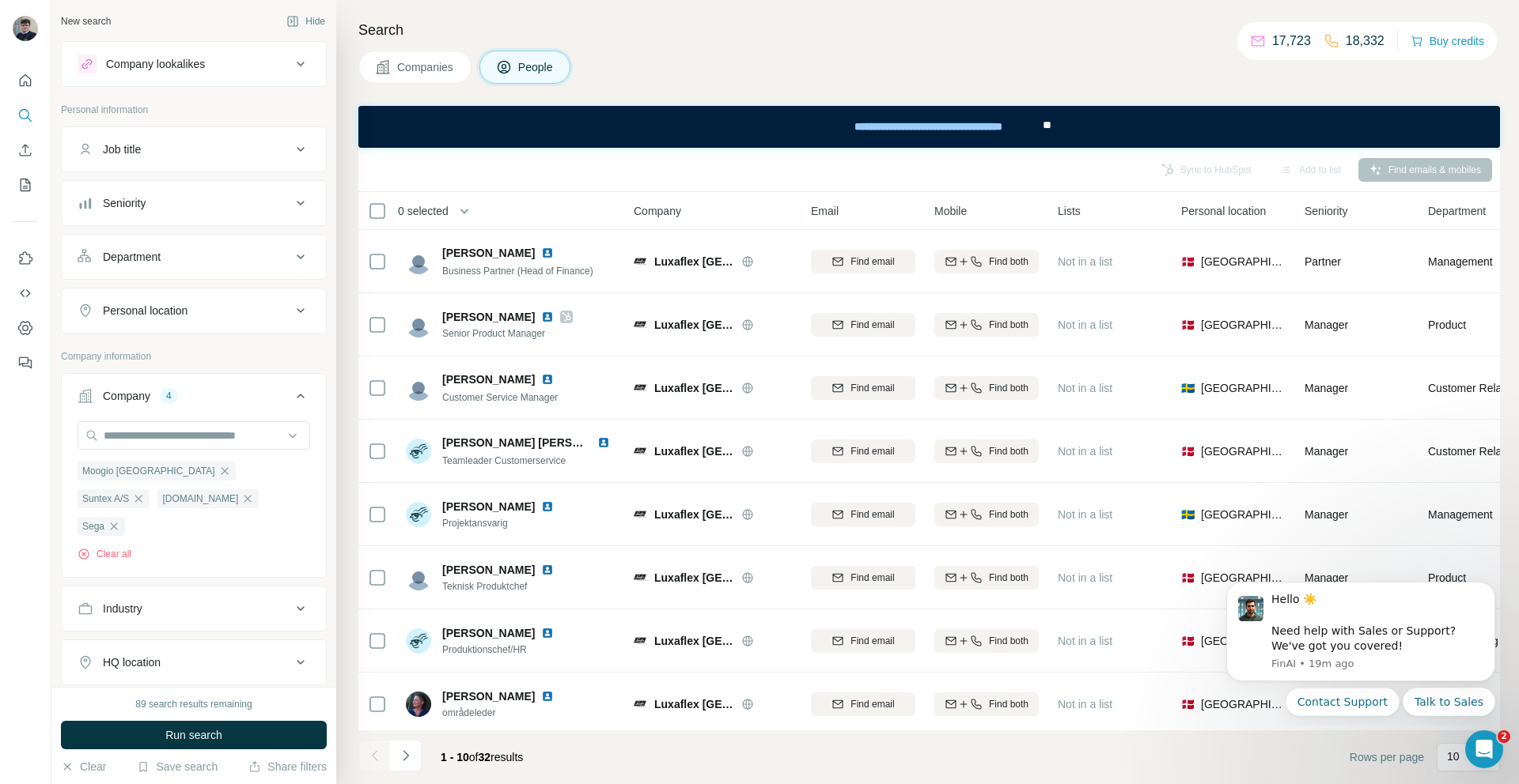
scroll to position [3, 0]
click at [152, 164] on button "Job title" at bounding box center [194, 146] width 264 height 38
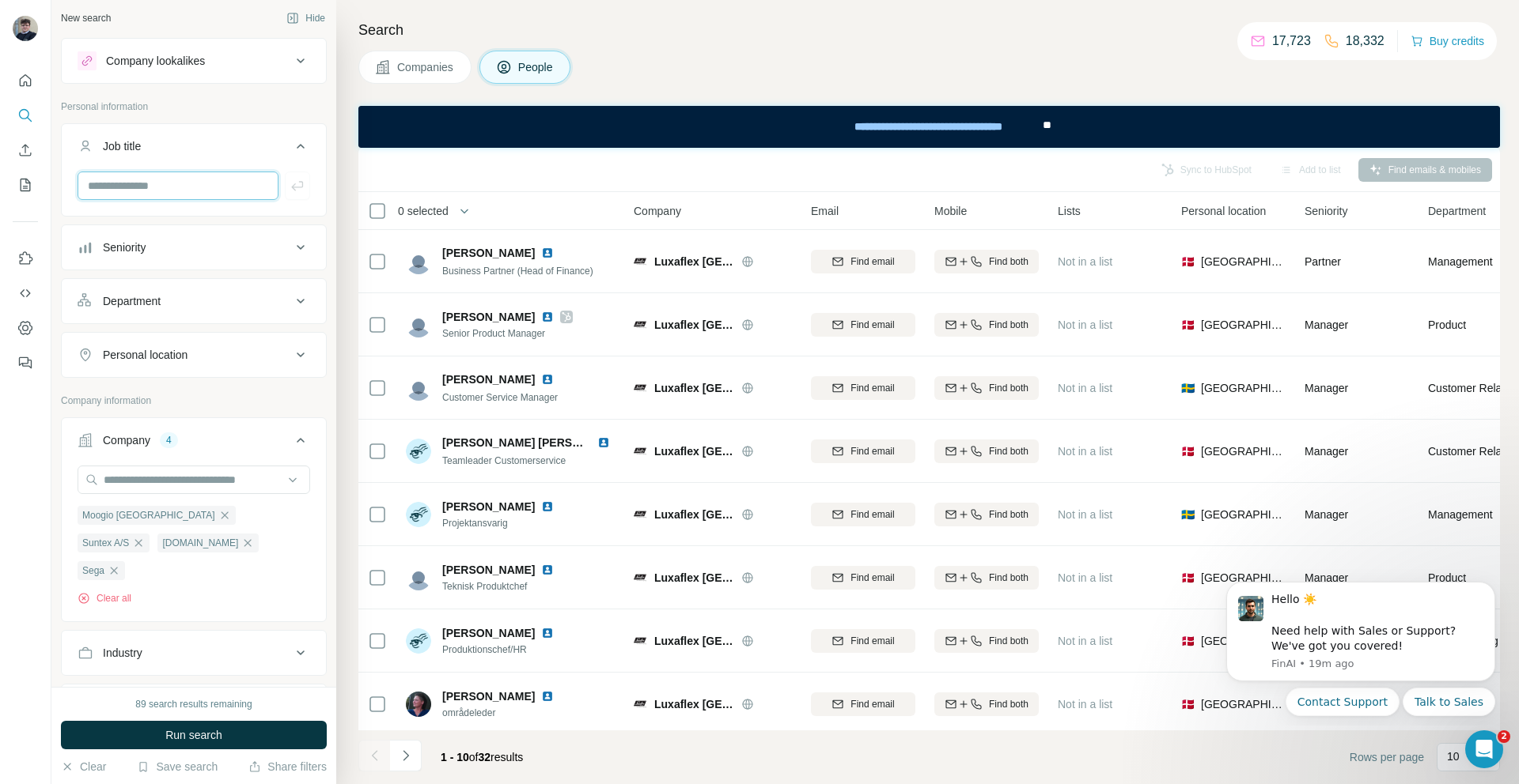
click at [145, 195] on input "text" at bounding box center [178, 186] width 201 height 28
click at [172, 468] on input "text" at bounding box center [194, 480] width 233 height 28
paste input "**********"
type input "**********"
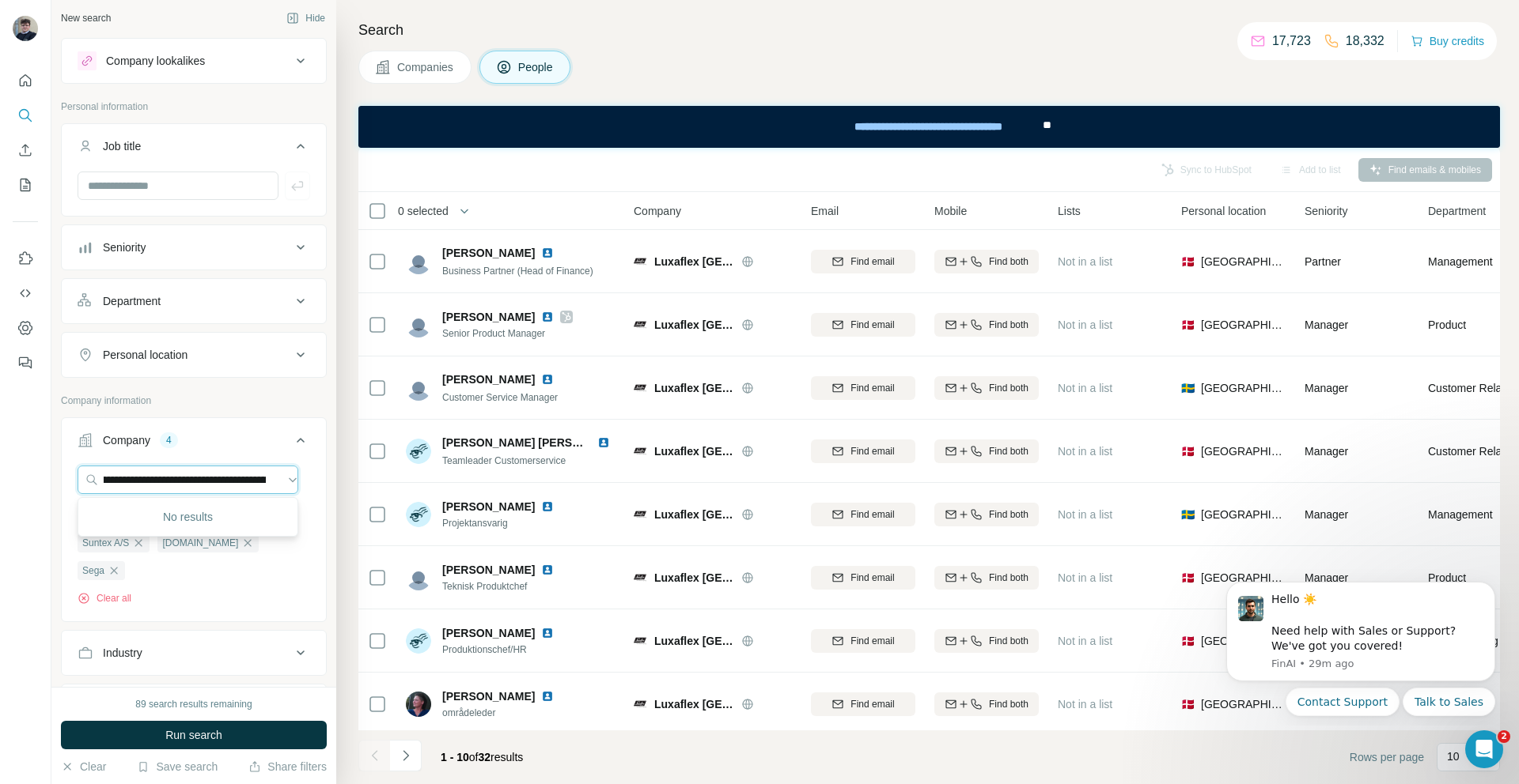
scroll to position [0, 0]
drag, startPoint x: 267, startPoint y: 474, endPoint x: -36, endPoint y: 476, distance: 303.0
click at [0, 476] on html "New search Hide Company lookalikes Personal information Job title Seniority Dep…" at bounding box center [760, 392] width 1519 height 784
click at [255, 419] on div "Company 4 Moogio Danmark Suntex A/S [DOMAIN_NAME] Sega Clear all" at bounding box center [194, 520] width 266 height 205
click at [84, 766] on button "Clear" at bounding box center [83, 767] width 45 height 16
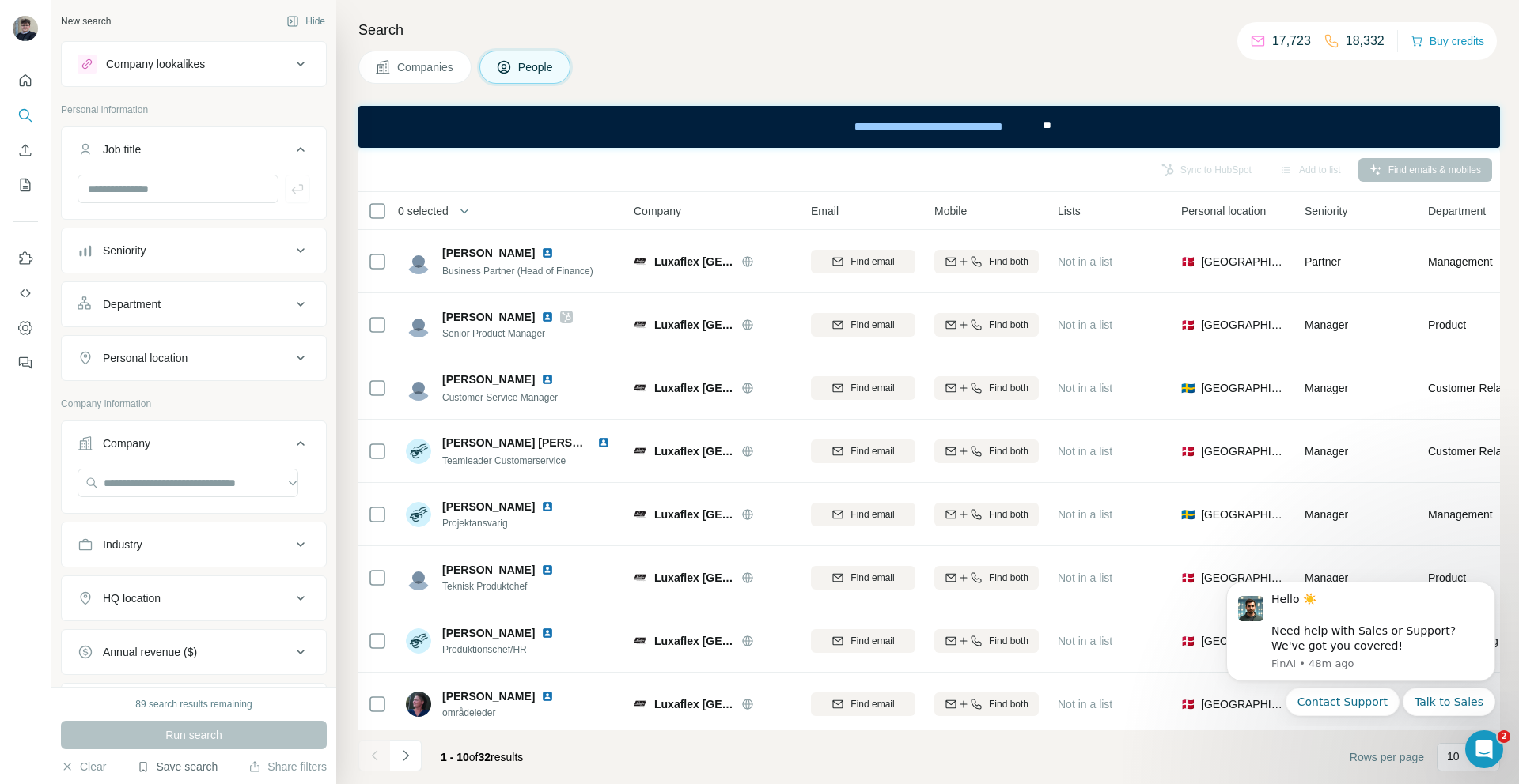
click at [158, 765] on button "Save search" at bounding box center [177, 767] width 81 height 16
click at [165, 766] on button "Save search" at bounding box center [177, 767] width 81 height 16
click at [409, 56] on button "Companies" at bounding box center [415, 67] width 113 height 33
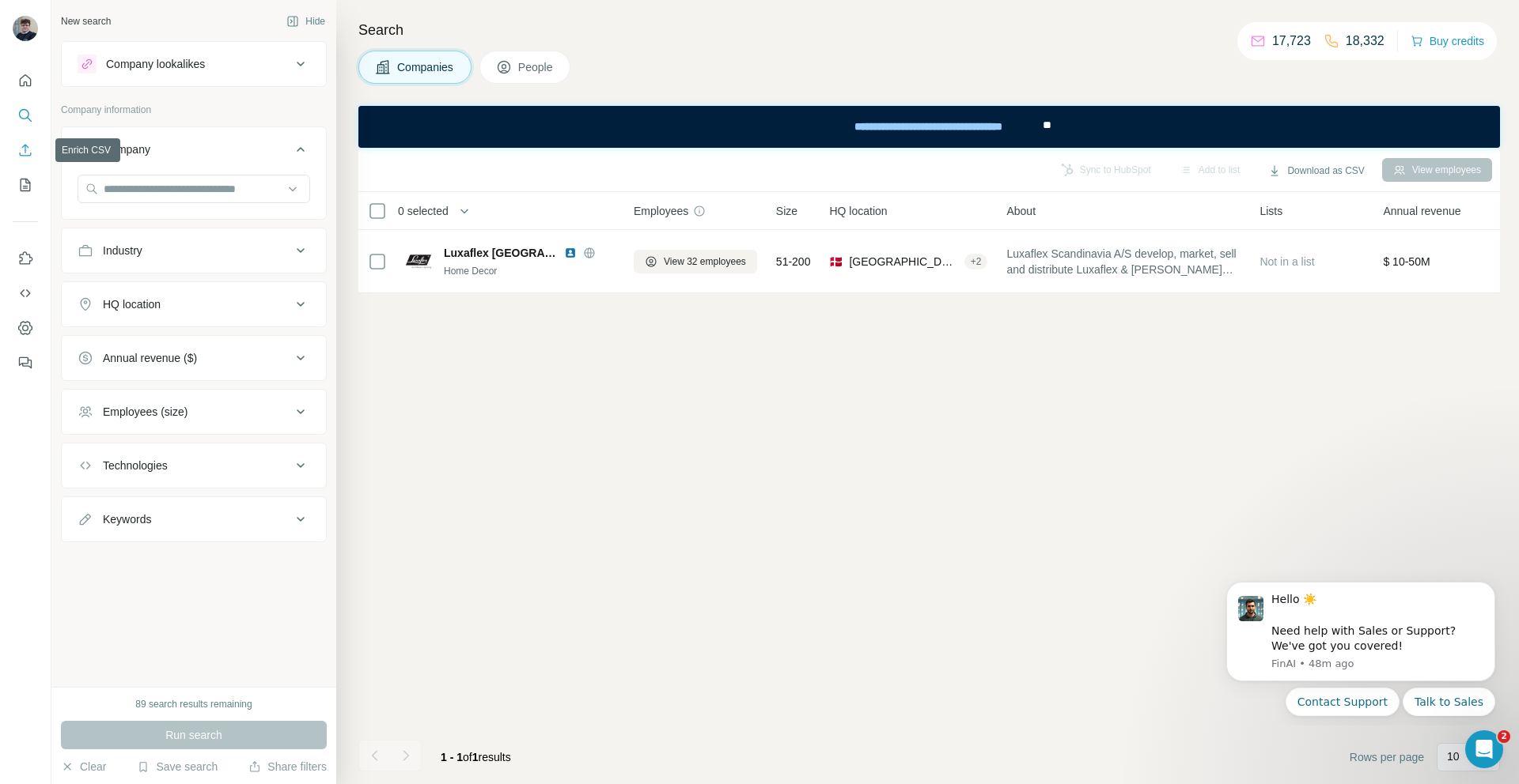
click at [20, 145] on icon "Enrich CSV" at bounding box center [25, 149] width 16 height 16
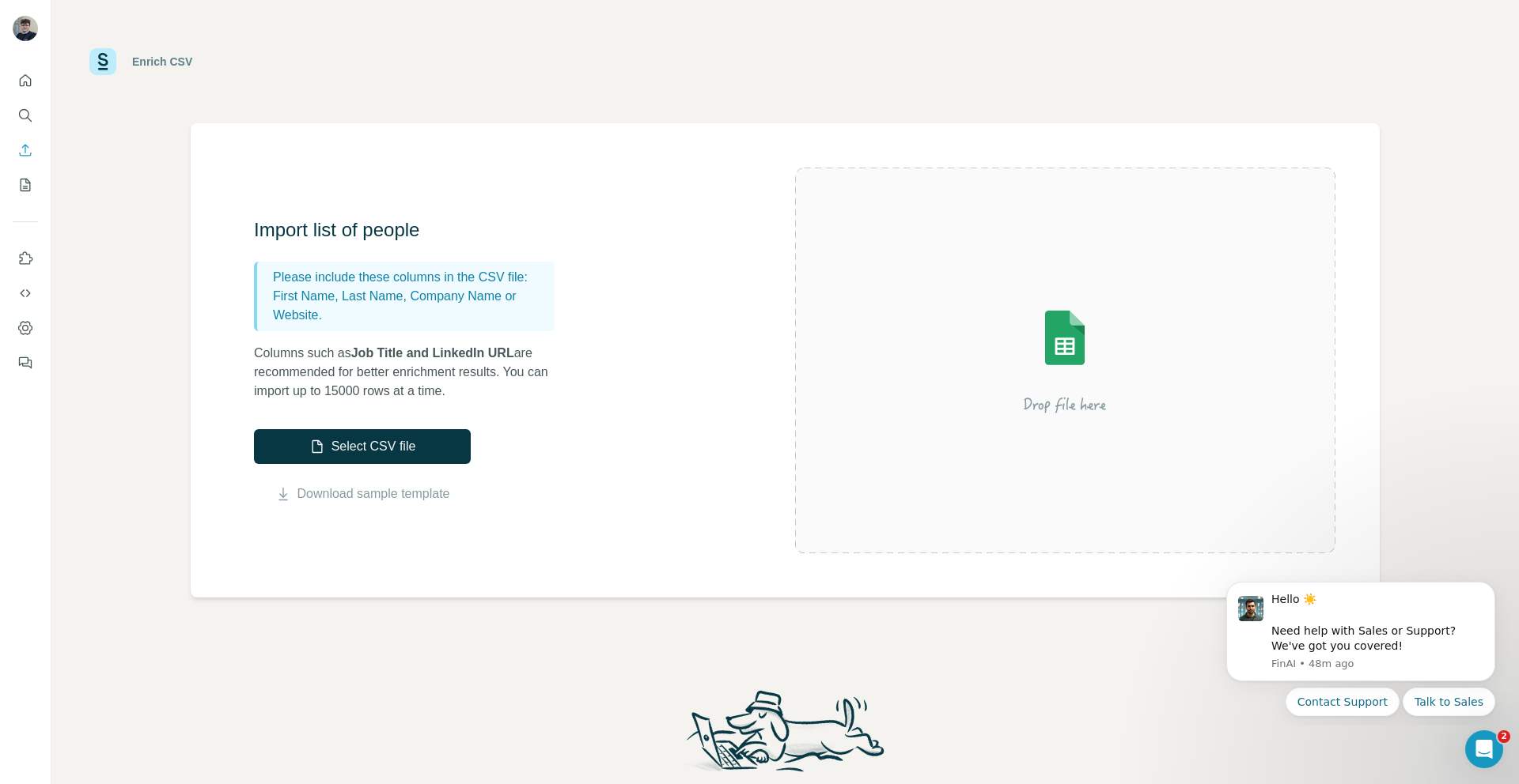
click at [26, 100] on nav at bounding box center [25, 133] width 25 height 133
click at [25, 120] on icon "Search" at bounding box center [25, 115] width 16 height 16
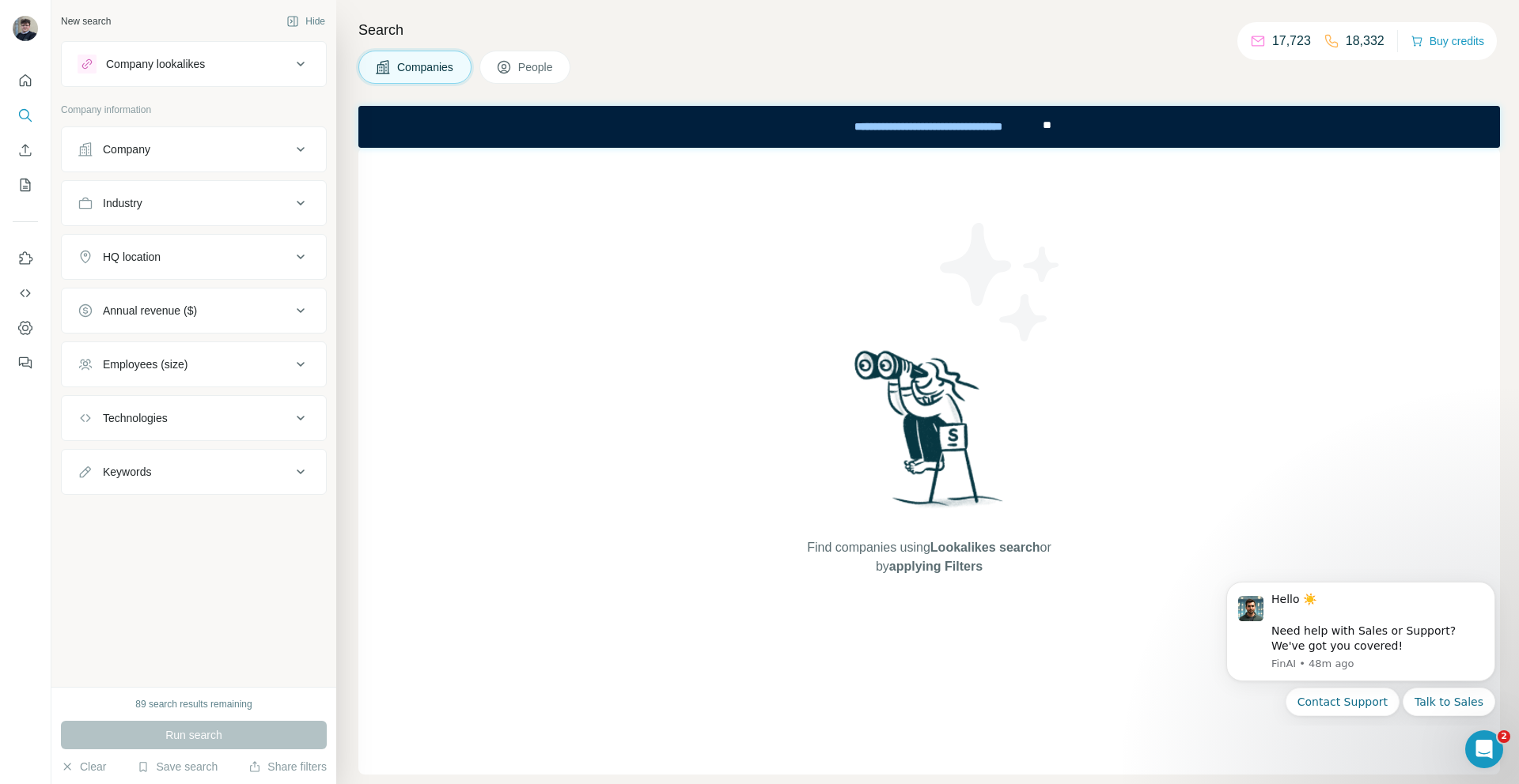
click at [283, 162] on button "Company" at bounding box center [194, 149] width 264 height 38
click at [268, 234] on button "Industry" at bounding box center [194, 251] width 264 height 38
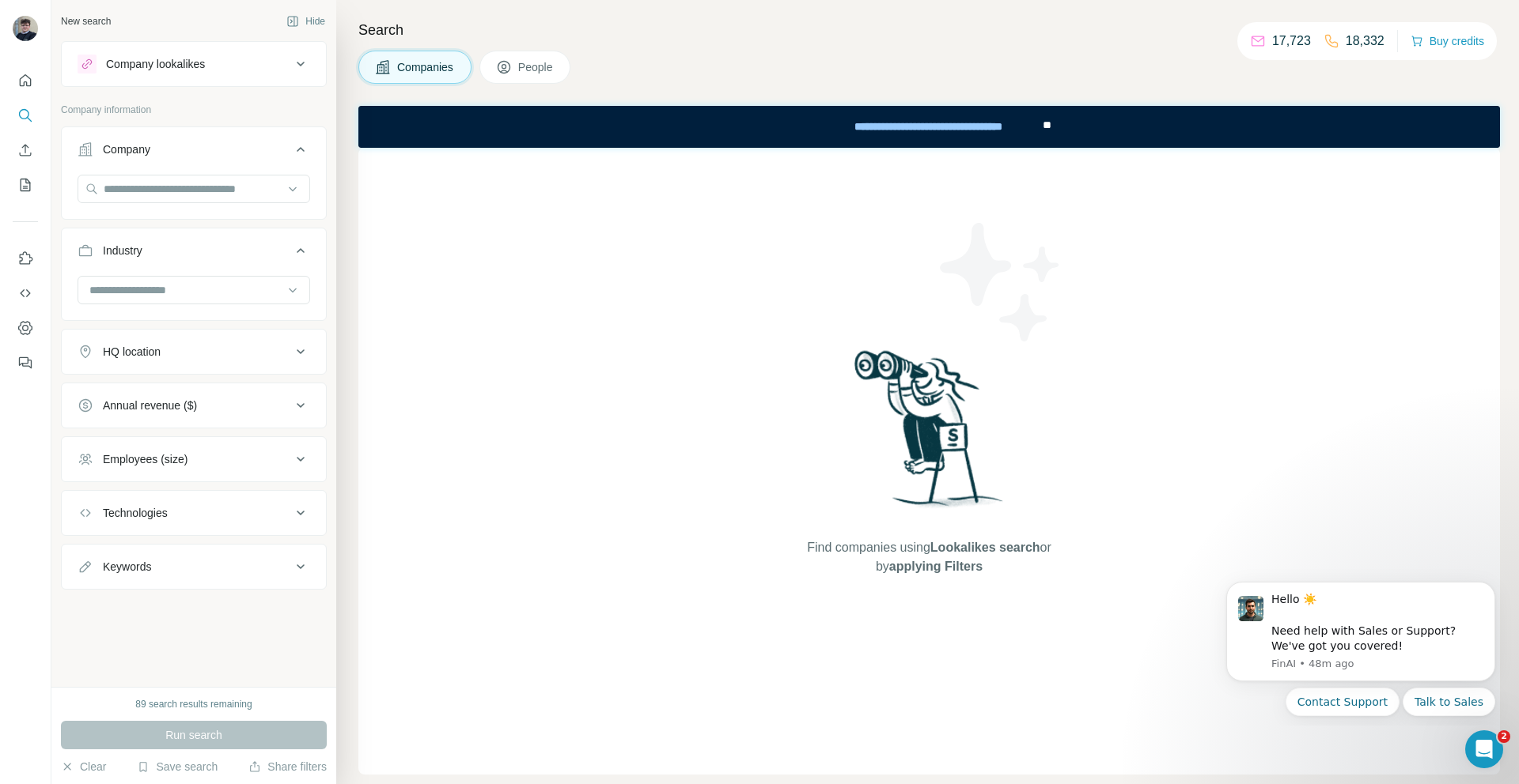
click at [268, 238] on button "Industry" at bounding box center [194, 253] width 264 height 44
click at [256, 85] on div "Company lookalikes" at bounding box center [194, 63] width 266 height 46
click at [272, 66] on div "Company lookalikes" at bounding box center [184, 64] width 214 height 19
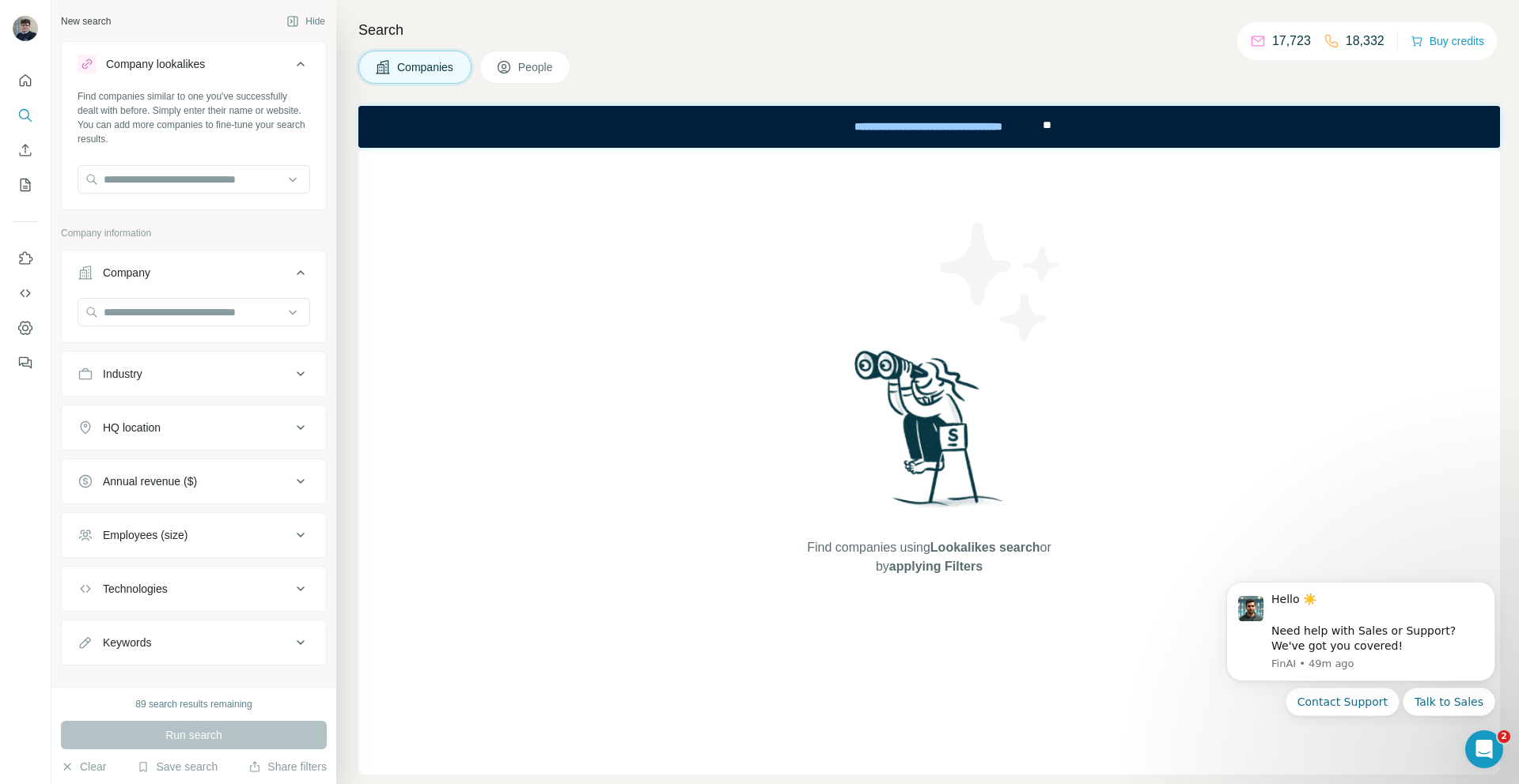
click at [274, 61] on div "Company lookalikes" at bounding box center [184, 64] width 214 height 19
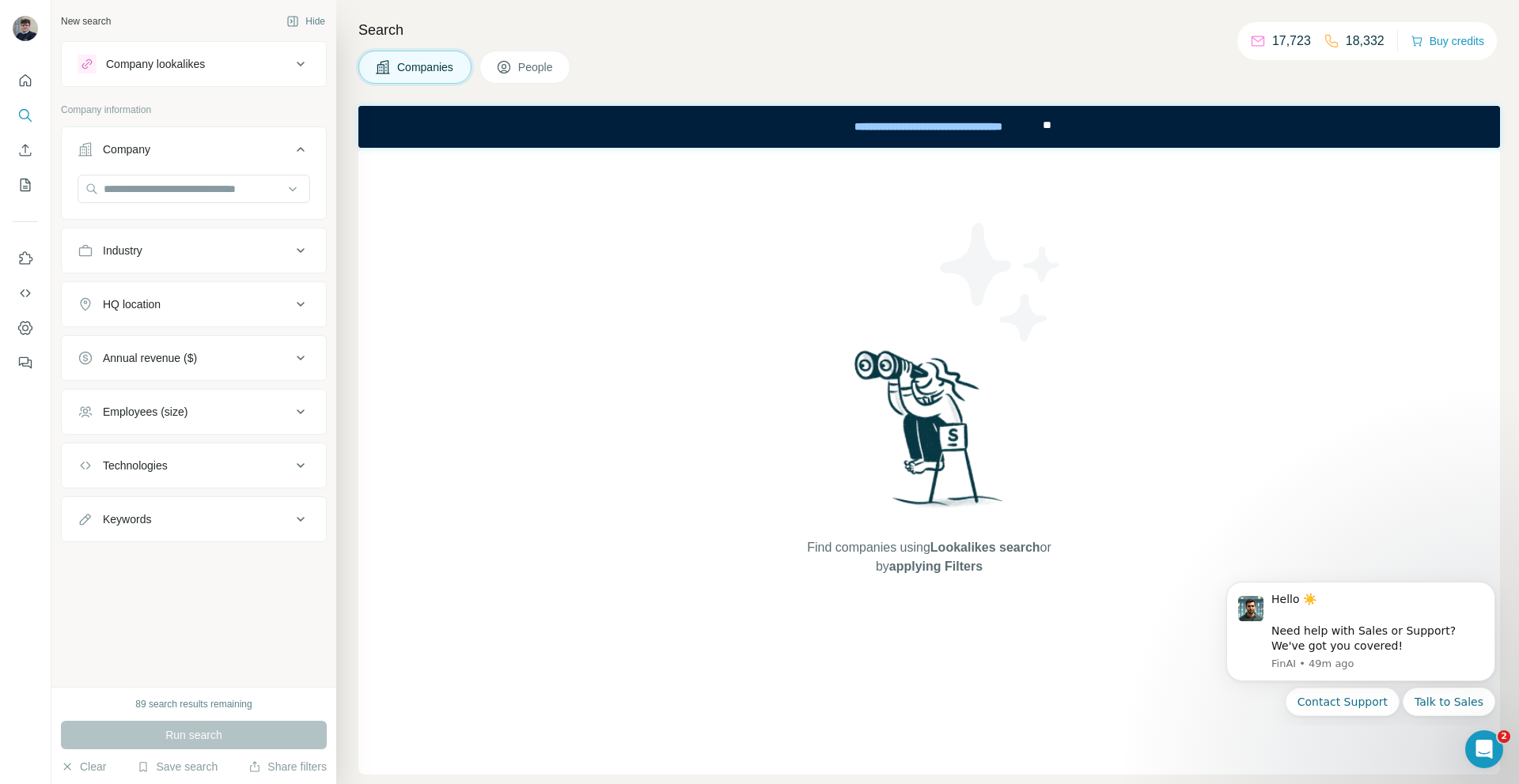
click at [288, 156] on div "Company" at bounding box center [184, 149] width 214 height 16
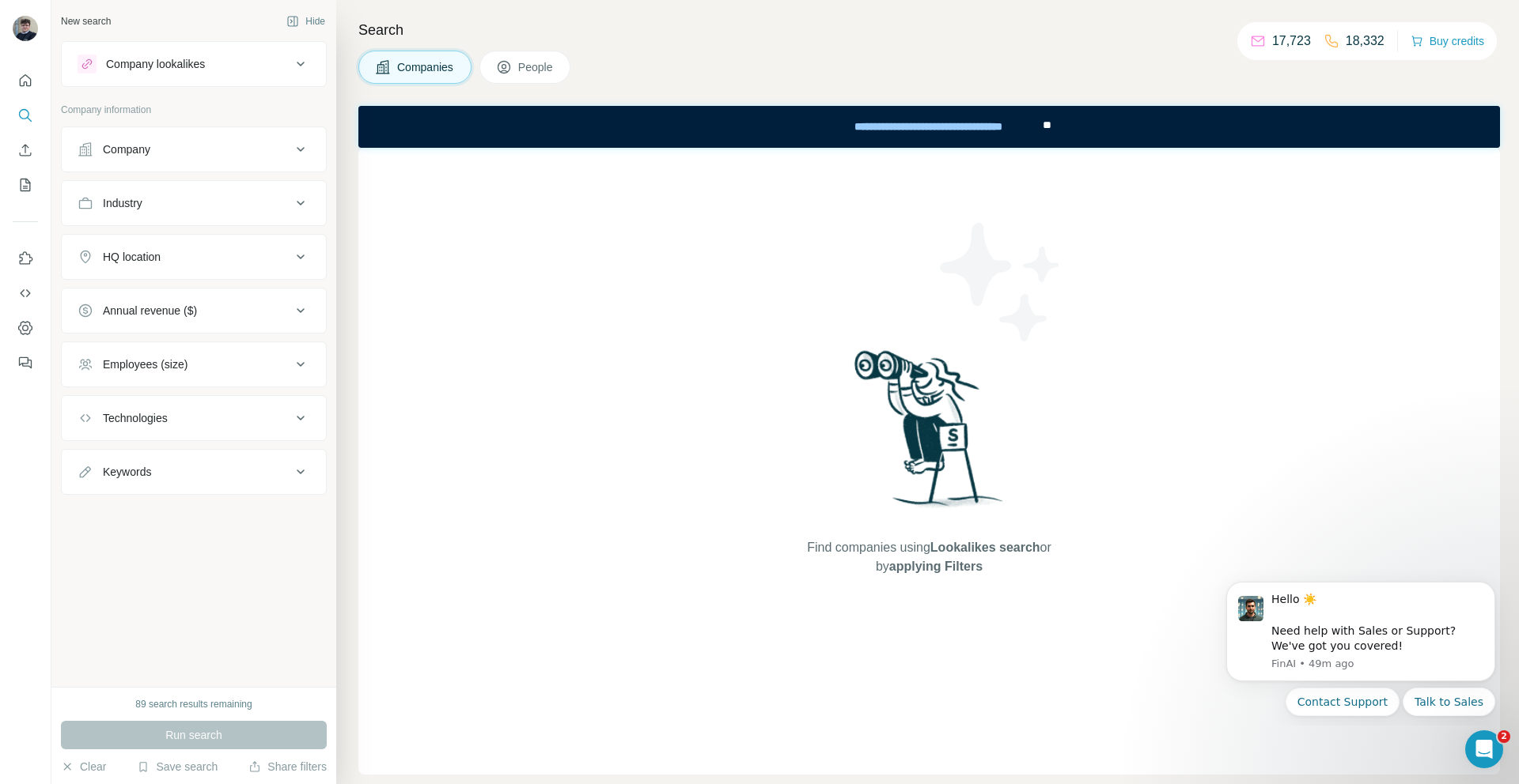
click at [223, 162] on button "Company" at bounding box center [194, 149] width 264 height 38
click at [232, 154] on div "Company" at bounding box center [184, 149] width 214 height 16
click at [24, 76] on icon "Quick start" at bounding box center [25, 81] width 16 height 16
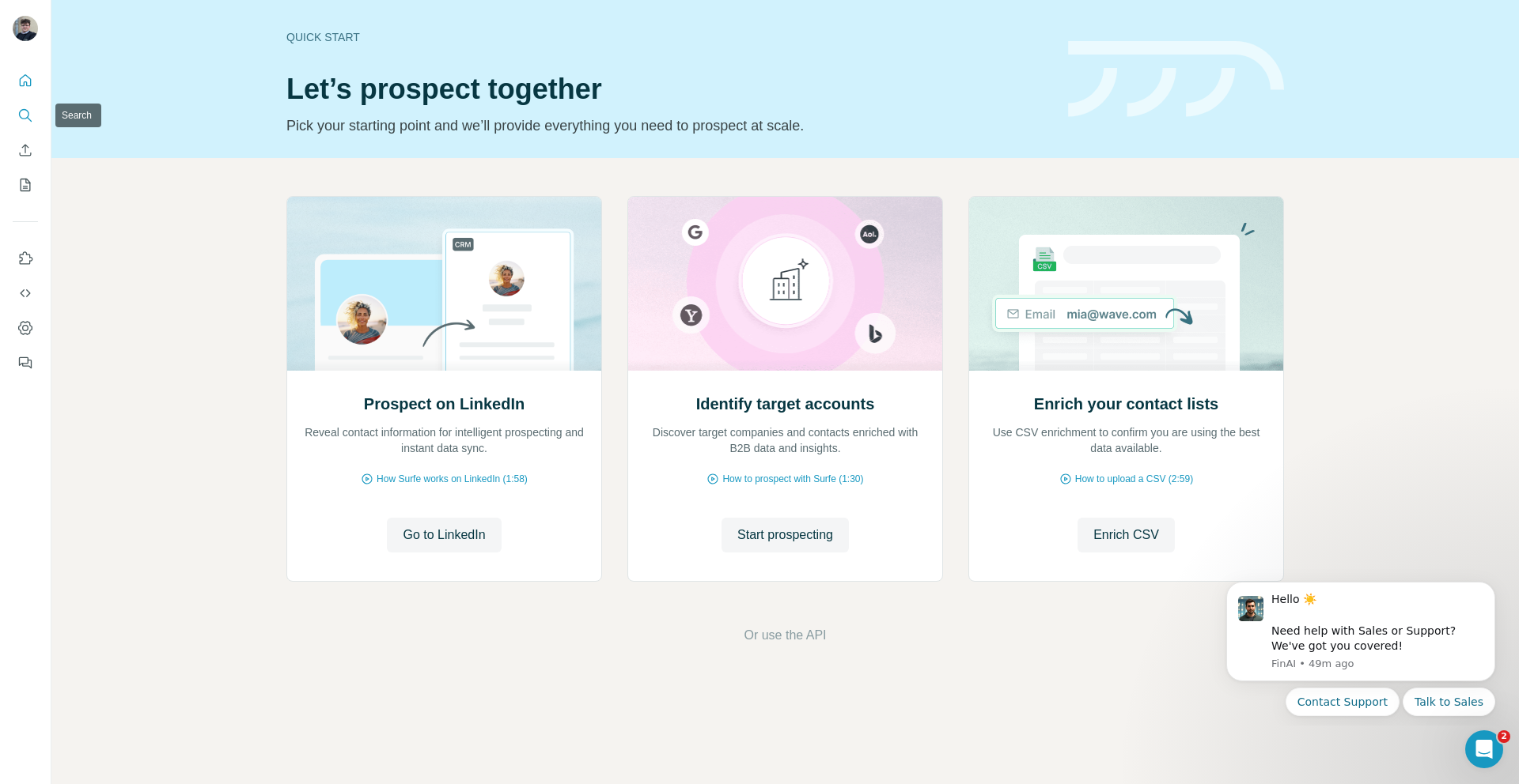
click at [18, 115] on icon "Search" at bounding box center [25, 115] width 16 height 16
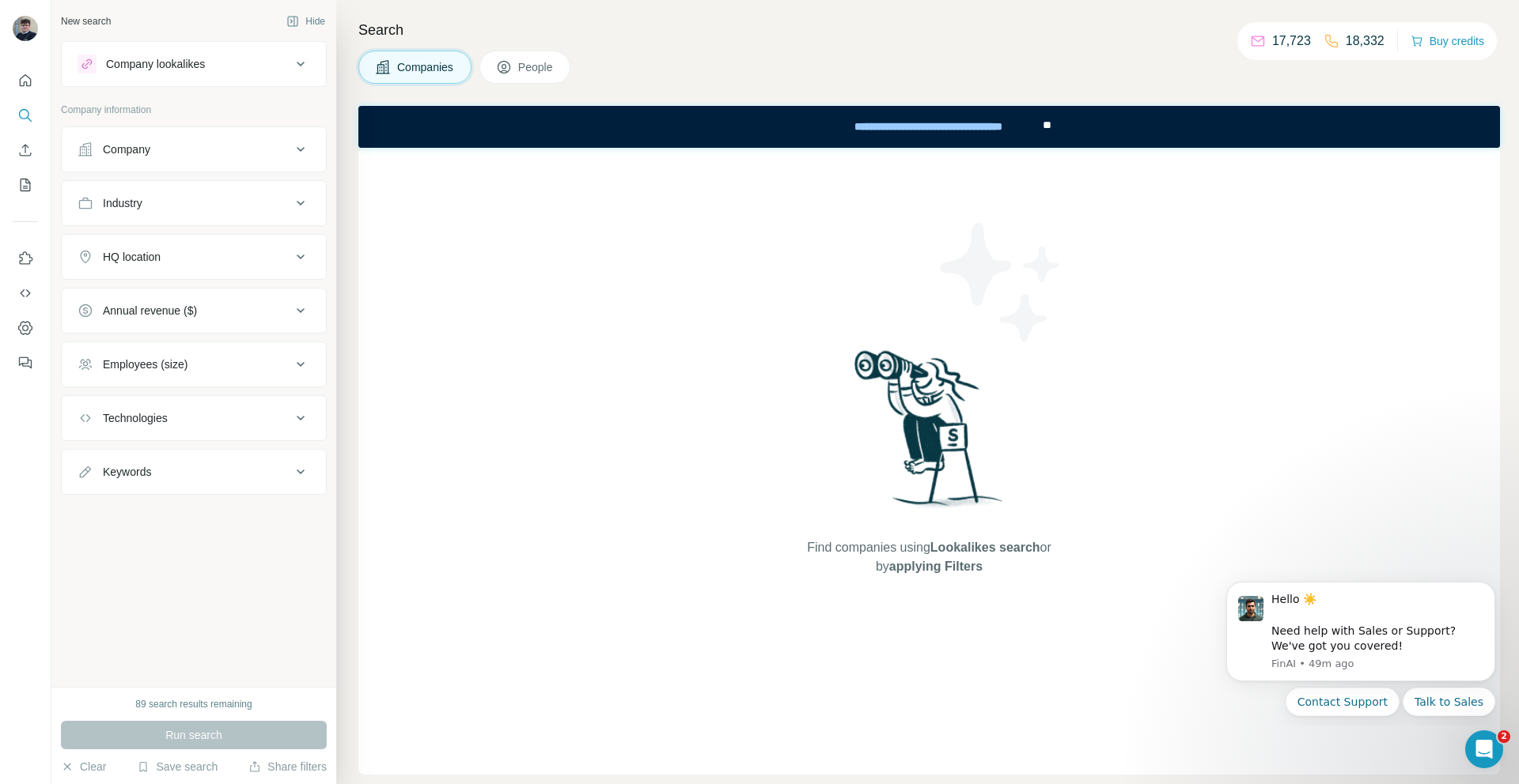
click at [271, 73] on div "Company lookalikes" at bounding box center [184, 64] width 214 height 19
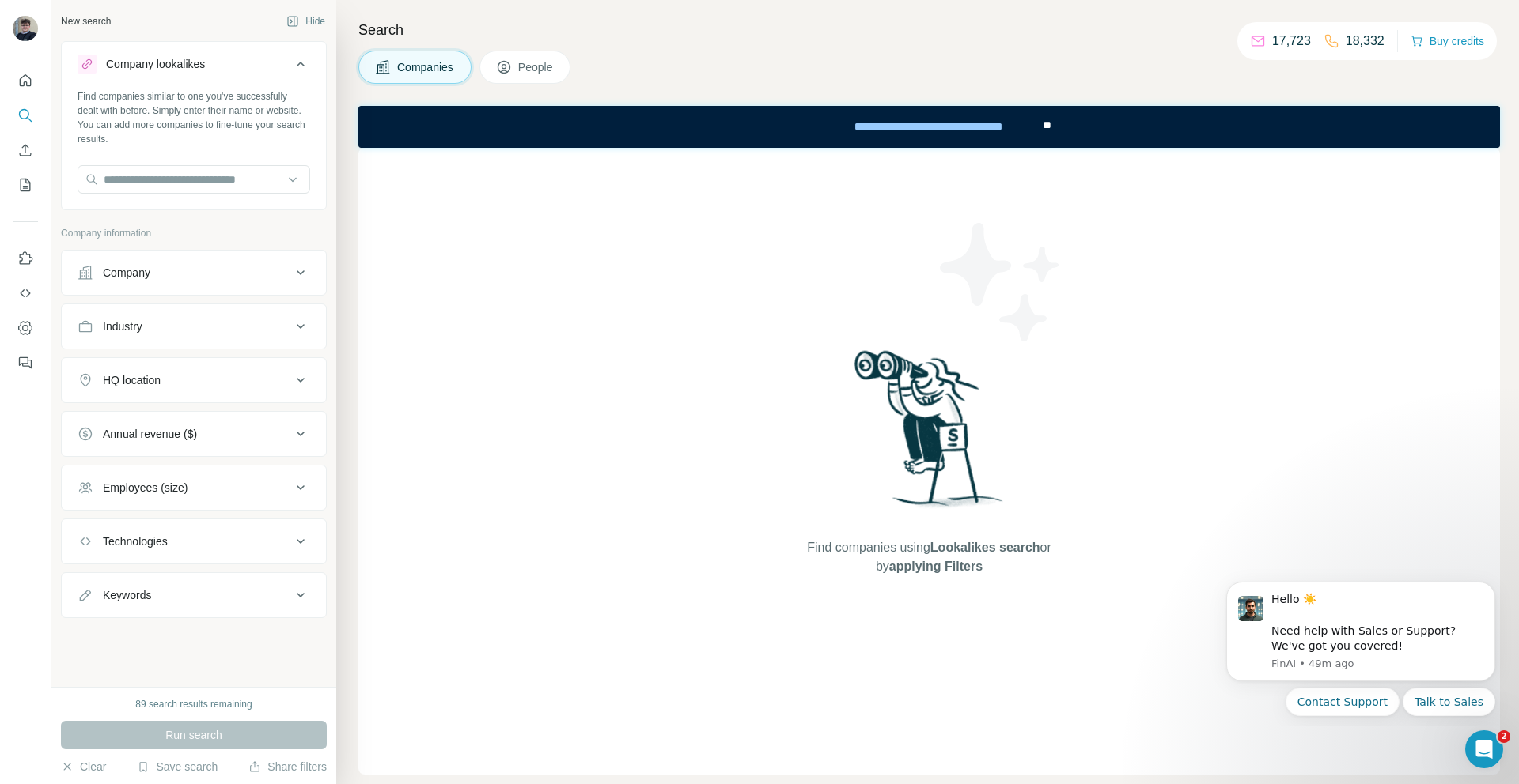
click at [272, 71] on div "Company lookalikes" at bounding box center [184, 64] width 214 height 19
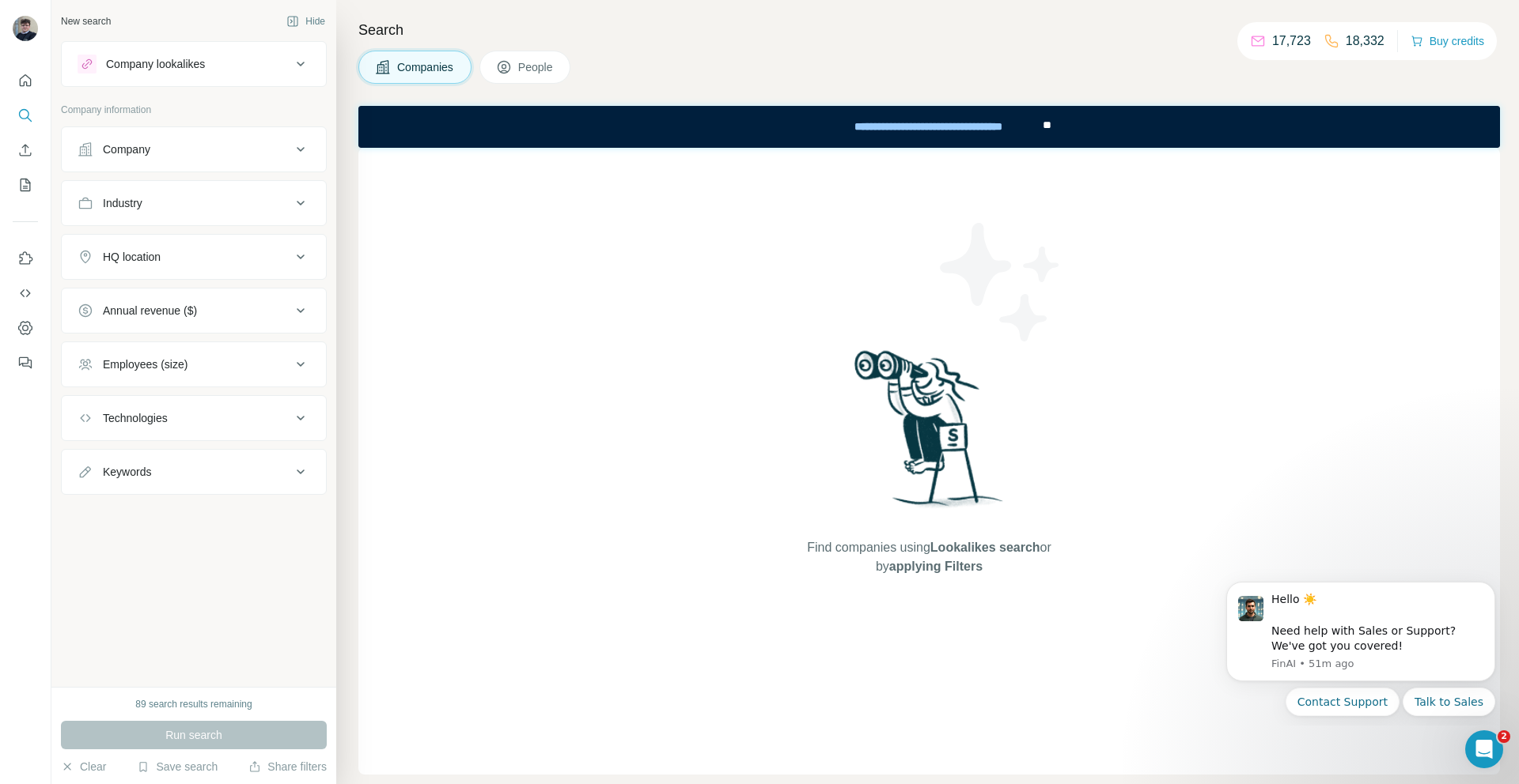
click at [242, 163] on button "Company" at bounding box center [194, 149] width 264 height 38
click at [299, 152] on icon at bounding box center [300, 149] width 19 height 19
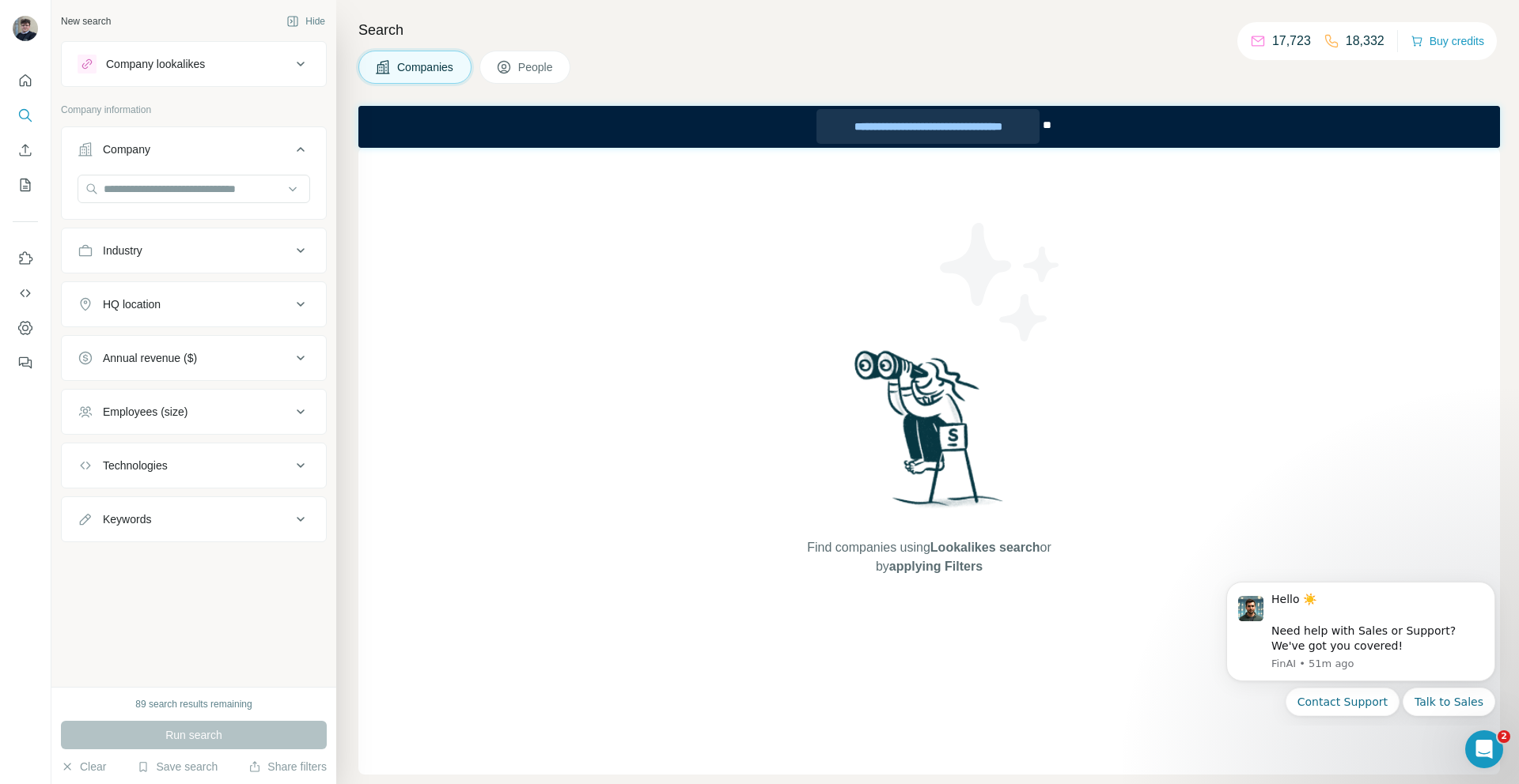
click at [943, 131] on div "**********" at bounding box center [927, 126] width 223 height 35
click at [170, 173] on button "Company" at bounding box center [194, 152] width 264 height 44
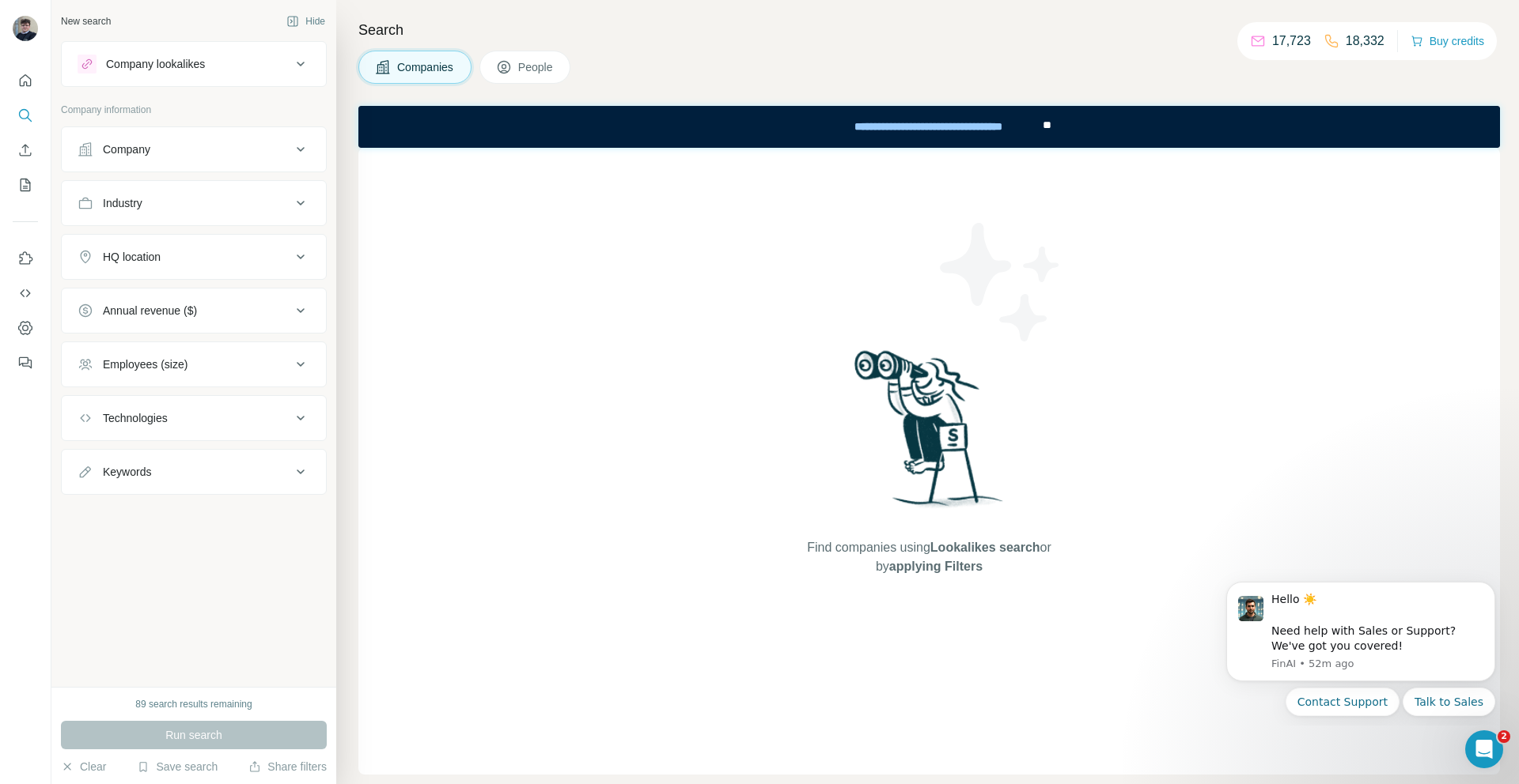
click at [171, 163] on button "Company" at bounding box center [194, 149] width 264 height 38
click at [156, 184] on input "text" at bounding box center [194, 189] width 233 height 28
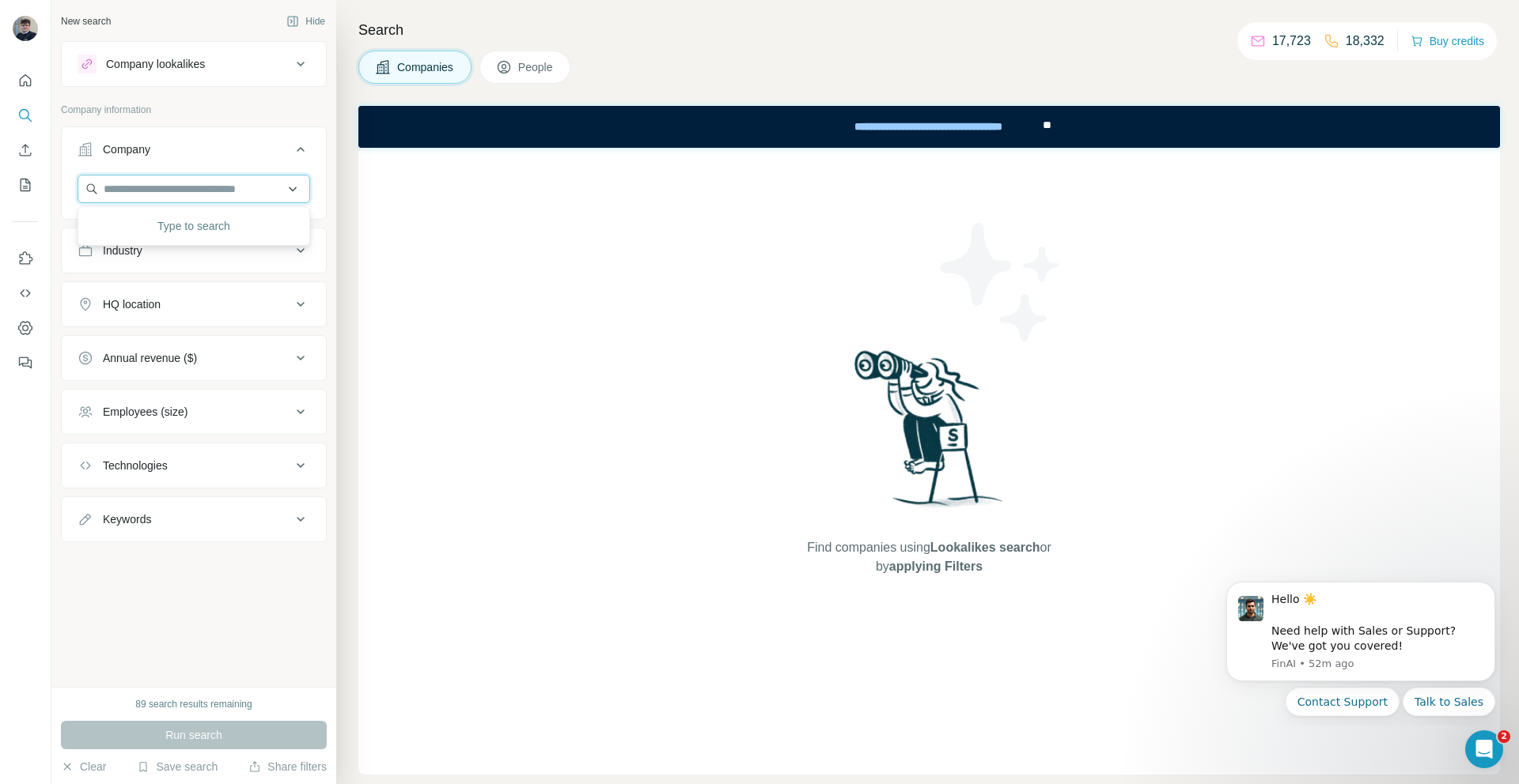
paste input "**********"
type input "**********"
paste input "**********"
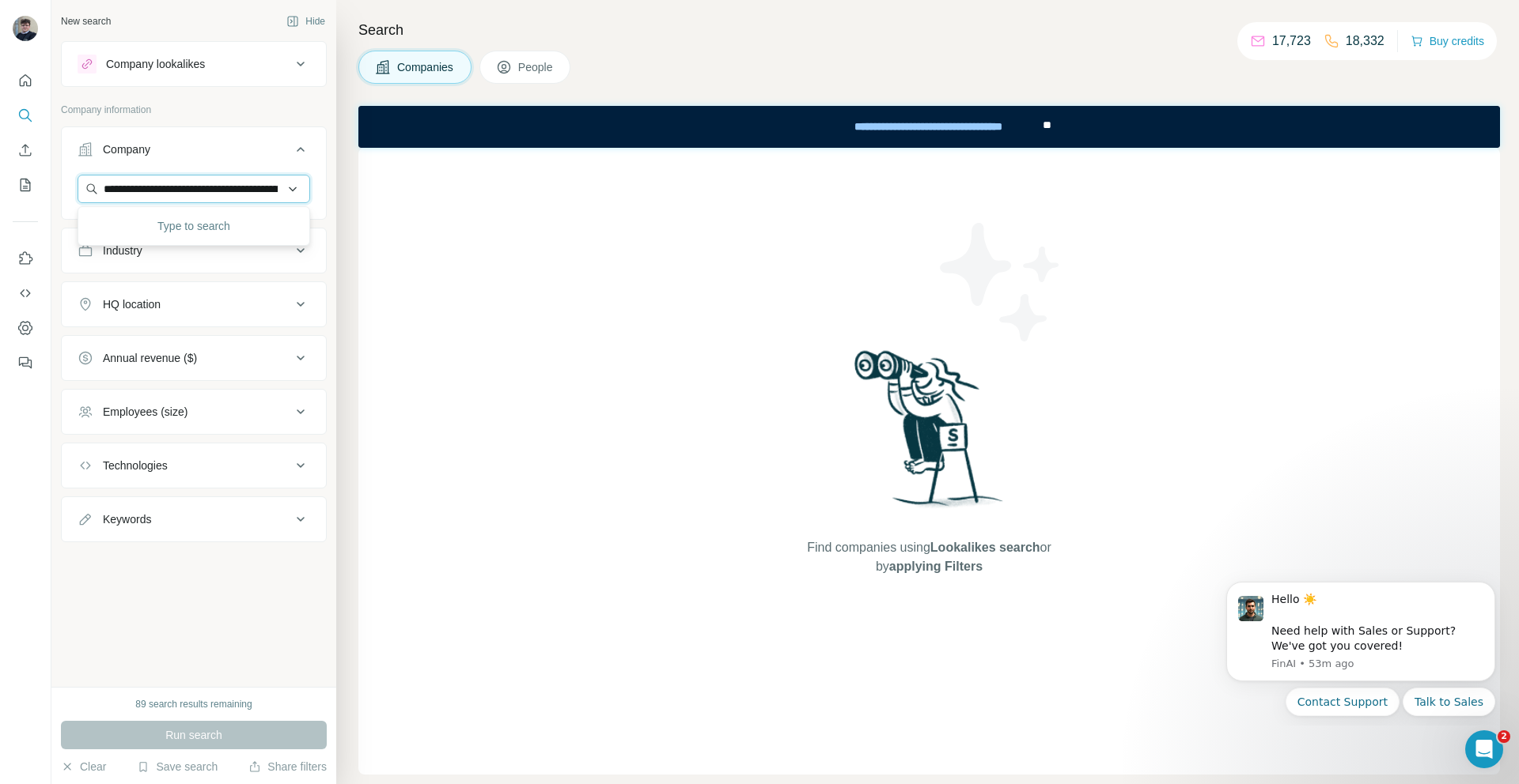
scroll to position [0, 3823]
type input "**********"
